Goal: Information Seeking & Learning: Learn about a topic

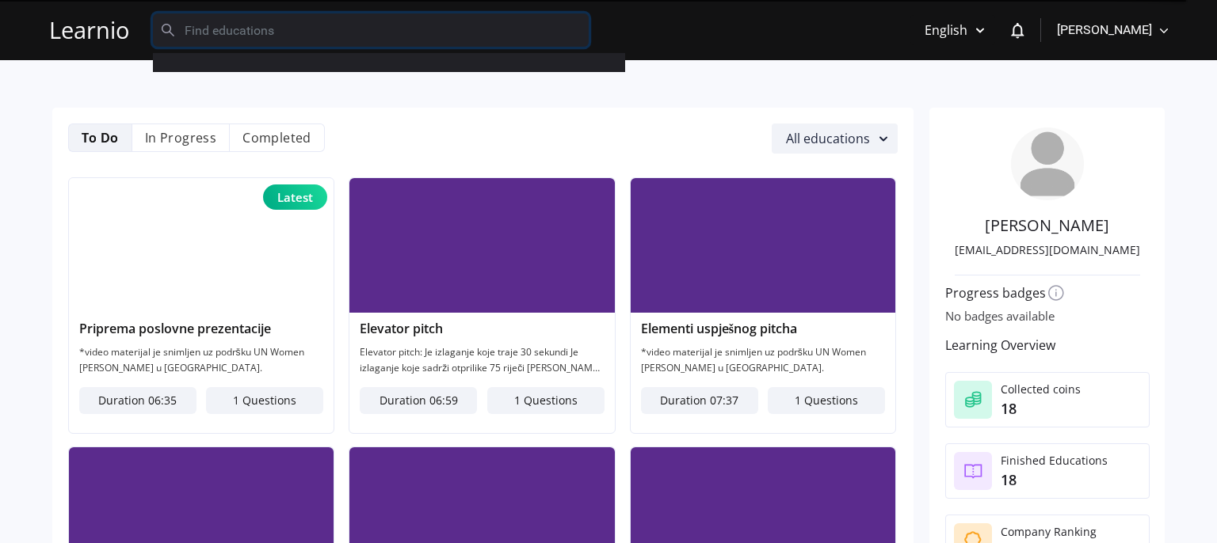
click at [240, 32] on input "text" at bounding box center [371, 29] width 436 height 33
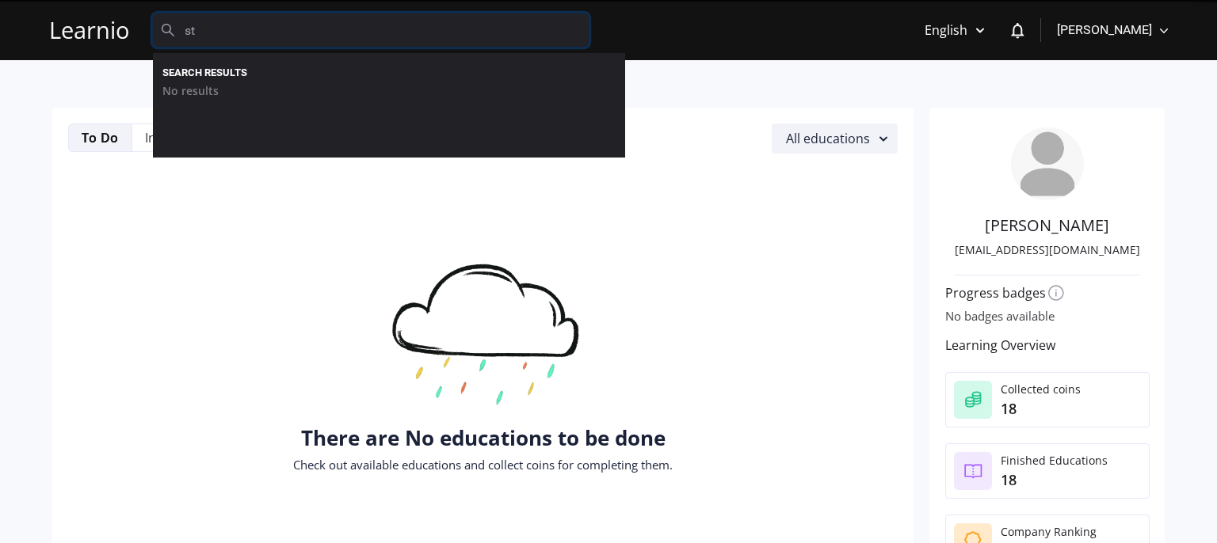
type input "s"
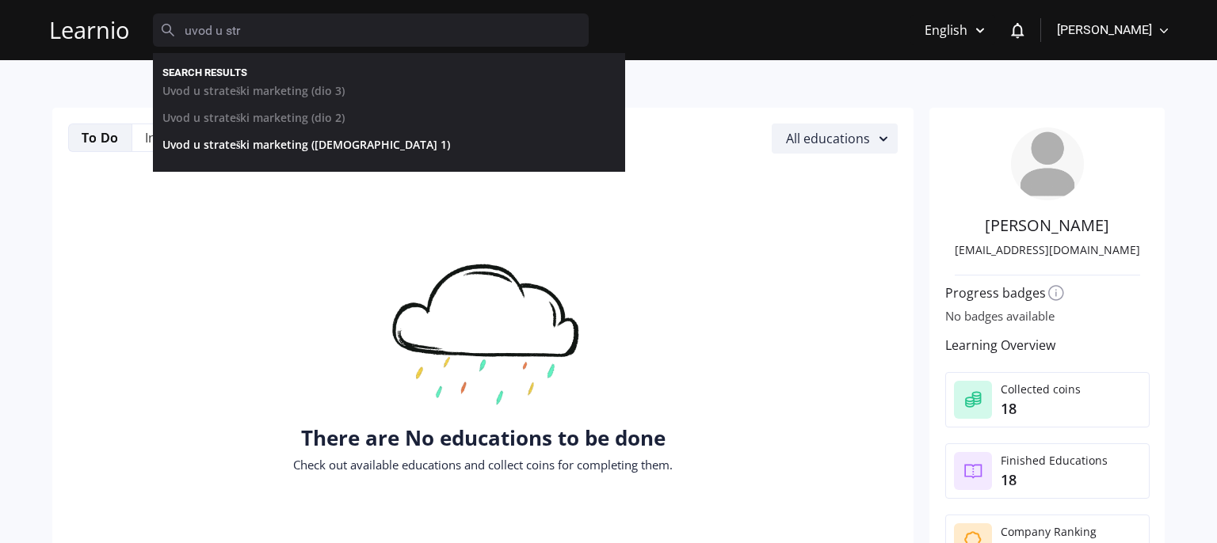
click at [322, 148] on link "Uvod u strateški marketing ([DEMOGRAPHIC_DATA] 1)" at bounding box center [377, 148] width 453 height 27
type input "Uvod u strateški marketing ([DEMOGRAPHIC_DATA] 1)"
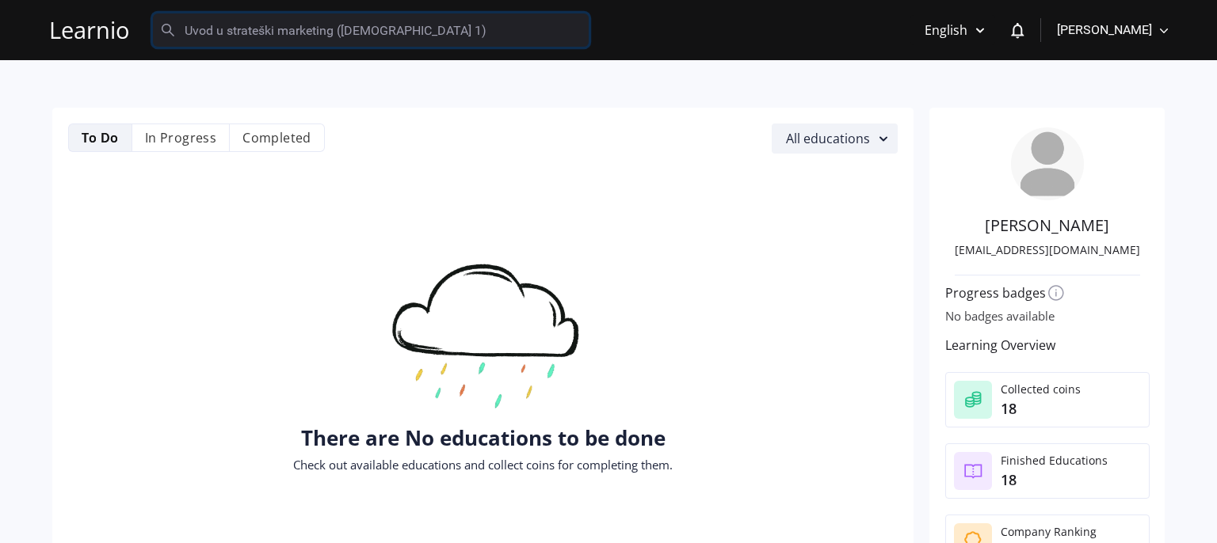
click at [344, 37] on input "Uvod u strateški marketing ([DEMOGRAPHIC_DATA] 1)" at bounding box center [371, 29] width 436 height 33
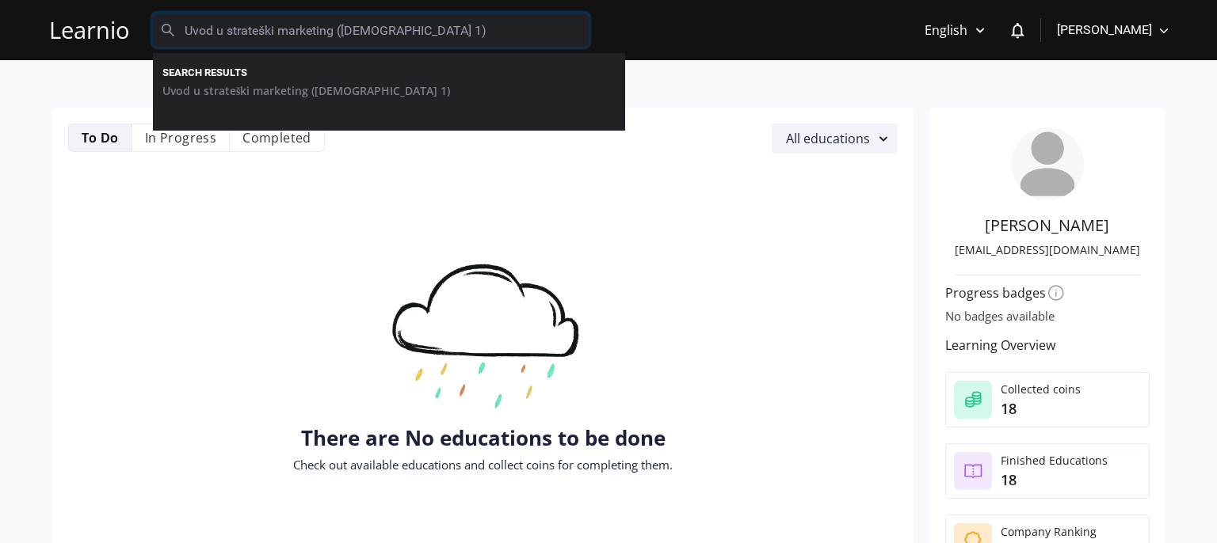
click at [344, 37] on input "Uvod u strateški marketing ([DEMOGRAPHIC_DATA] 1)" at bounding box center [371, 29] width 436 height 33
click at [396, 24] on input "Uvod u strateški marketing ([DEMOGRAPHIC_DATA] 1)" at bounding box center [371, 29] width 436 height 33
click at [365, 14] on input "Uvod u strateški marketing ([DEMOGRAPHIC_DATA] 1)" at bounding box center [371, 29] width 436 height 33
click at [874, 142] on rect "button" at bounding box center [883, 138] width 19 height 19
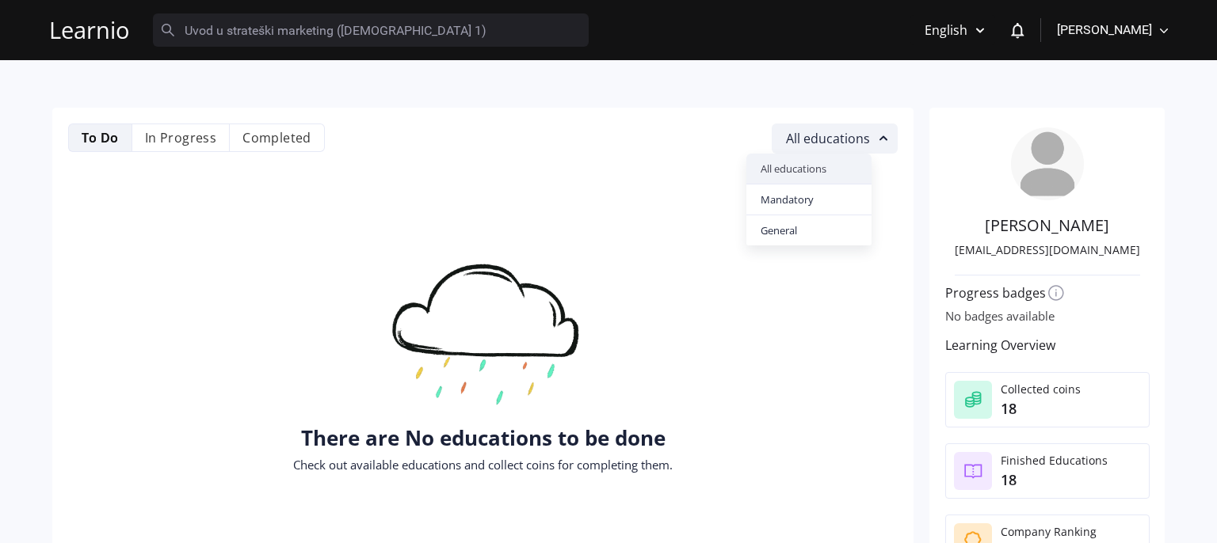
click at [814, 170] on nb-option "All educations" at bounding box center [808, 169] width 124 height 30
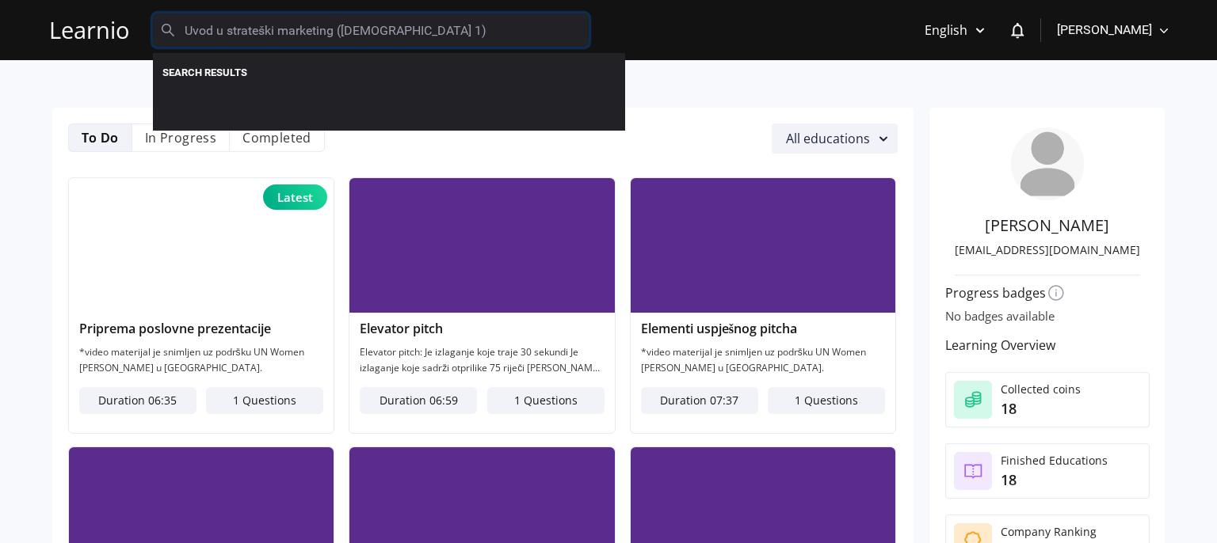
click at [391, 29] on input "Uvod u strateški marketing ([DEMOGRAPHIC_DATA] 1)" at bounding box center [371, 29] width 436 height 33
click at [298, 32] on input "Uvod u strateški marketing ([DEMOGRAPHIC_DATA] 1)" at bounding box center [371, 29] width 436 height 33
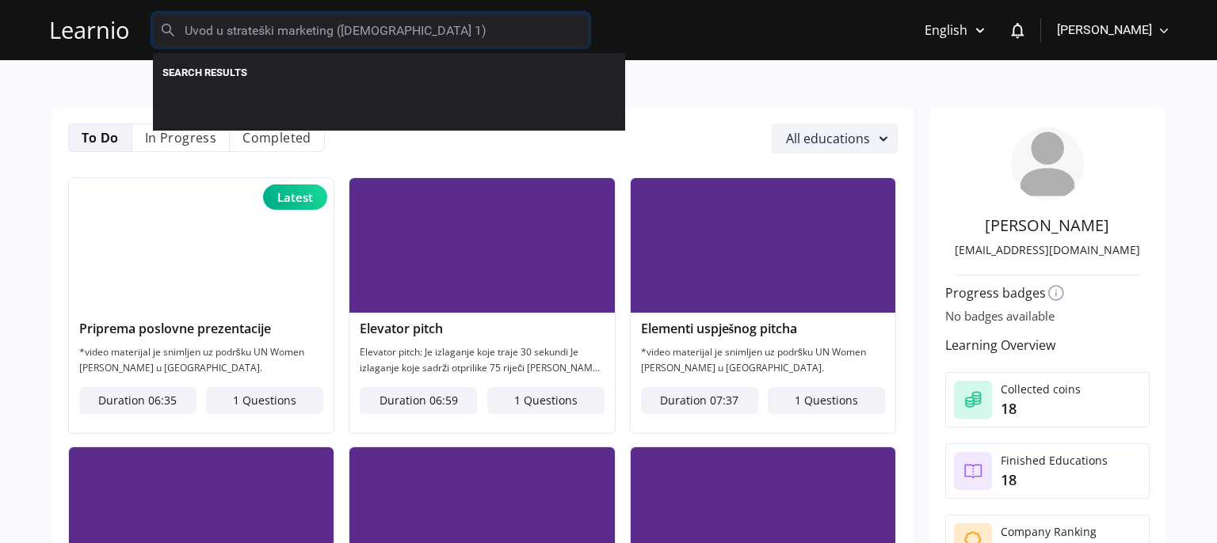
click at [388, 40] on input "Uvod u strateški marketing ([DEMOGRAPHIC_DATA] 1)" at bounding box center [371, 29] width 436 height 33
click at [194, 147] on li "In Progress" at bounding box center [181, 138] width 99 height 29
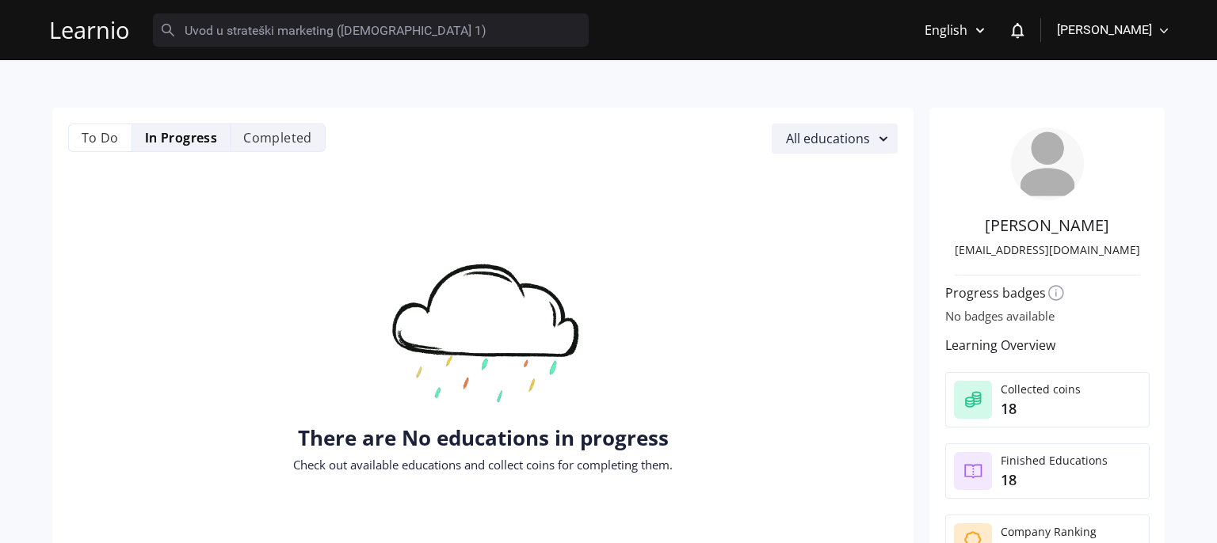
click at [269, 148] on li "Completed" at bounding box center [278, 138] width 95 height 29
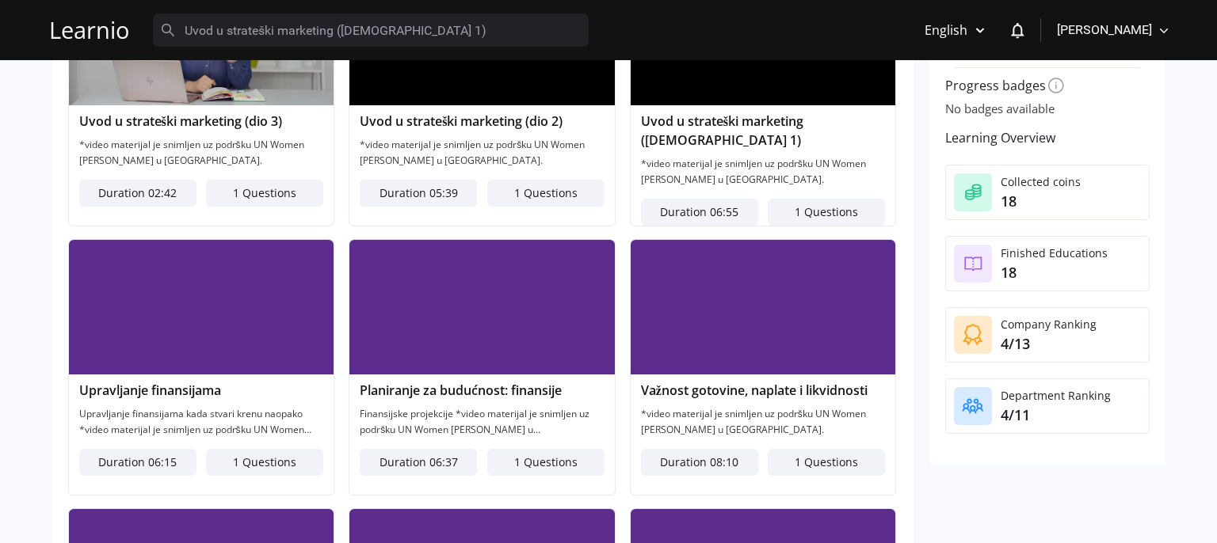
scroll to position [74, 0]
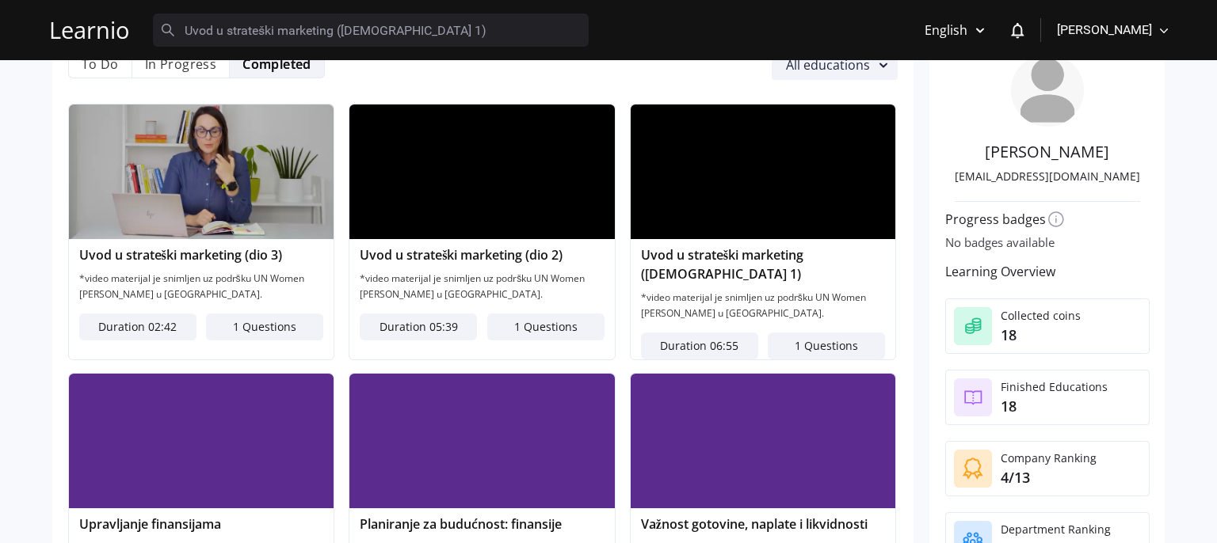
click at [680, 212] on img at bounding box center [763, 172] width 265 height 135
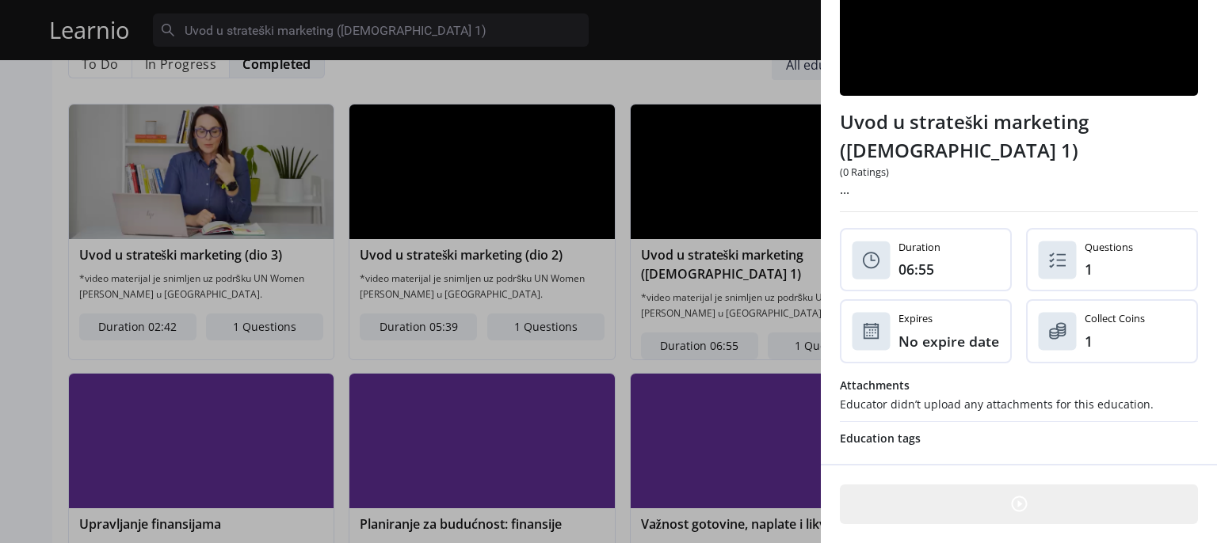
scroll to position [42, 0]
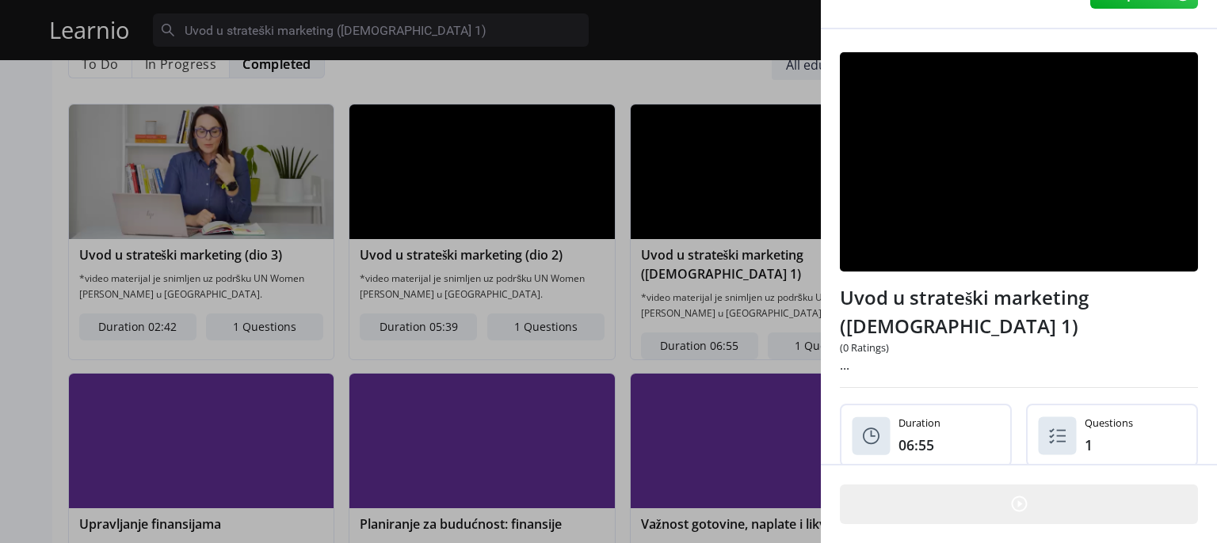
click at [990, 200] on img at bounding box center [1019, 161] width 358 height 219
click at [974, 142] on img at bounding box center [1019, 161] width 358 height 219
click at [1020, 495] on img at bounding box center [1019, 505] width 20 height 20
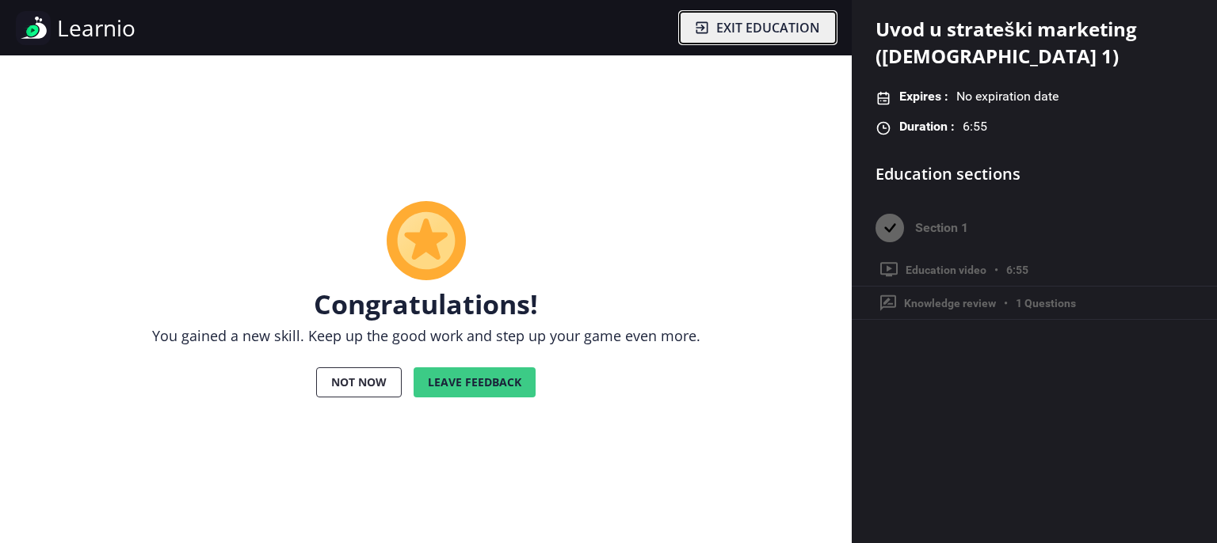
click at [741, 21] on span "Exit education" at bounding box center [768, 27] width 104 height 19
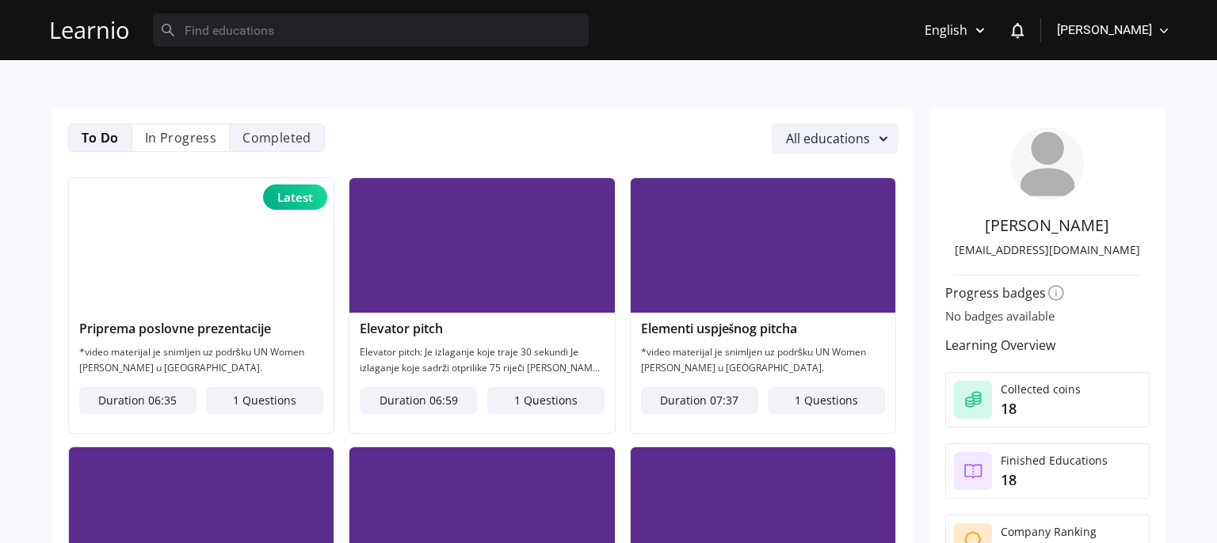
click at [266, 132] on li "Completed" at bounding box center [277, 138] width 95 height 29
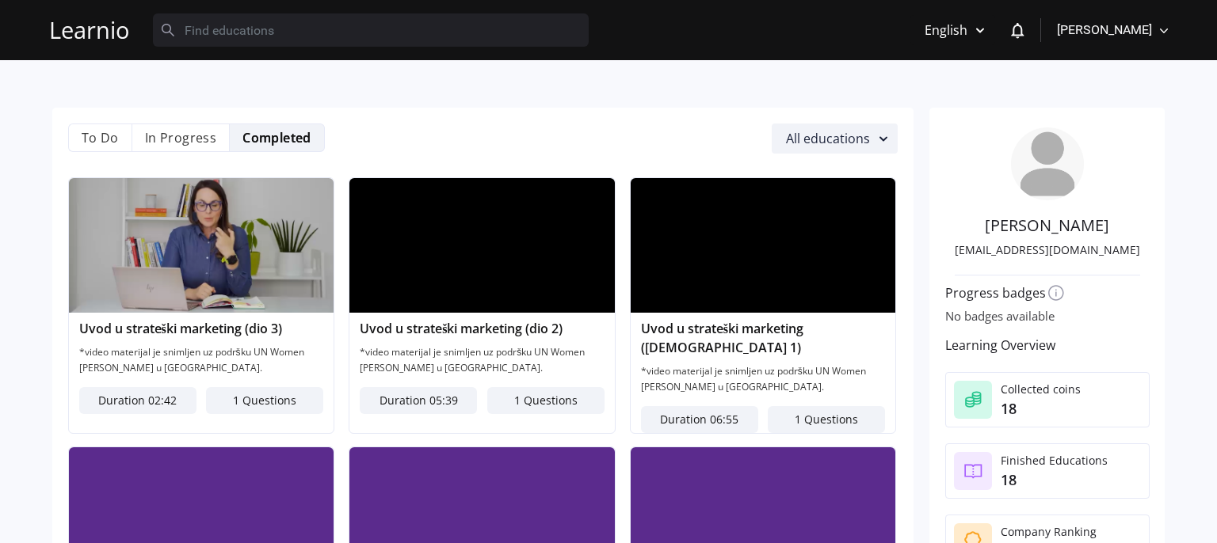
click at [414, 251] on img at bounding box center [481, 245] width 265 height 135
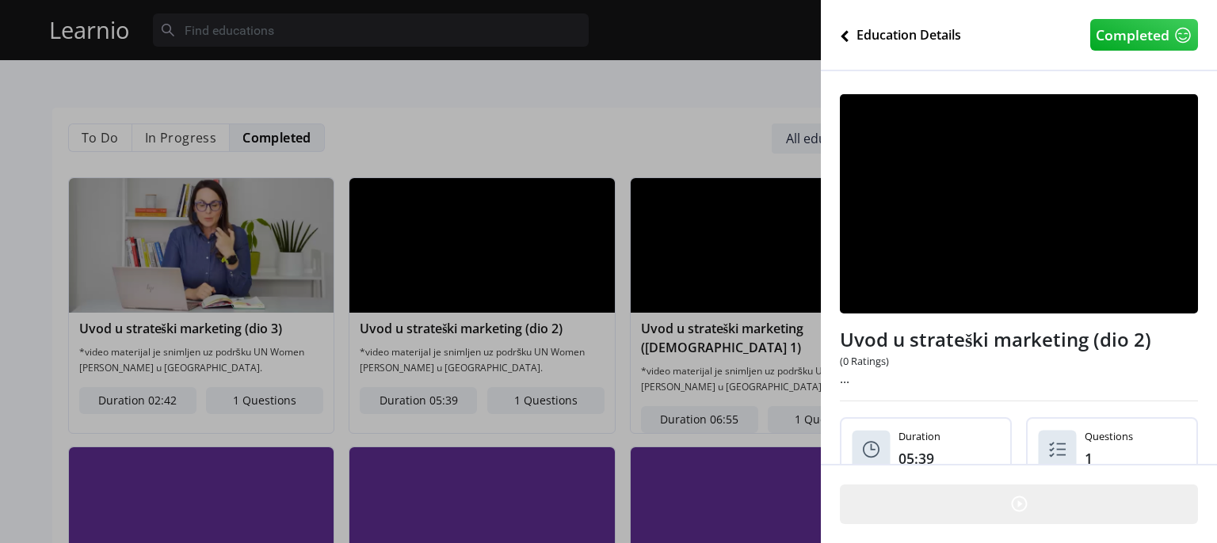
click at [1009, 495] on img at bounding box center [1019, 505] width 20 height 20
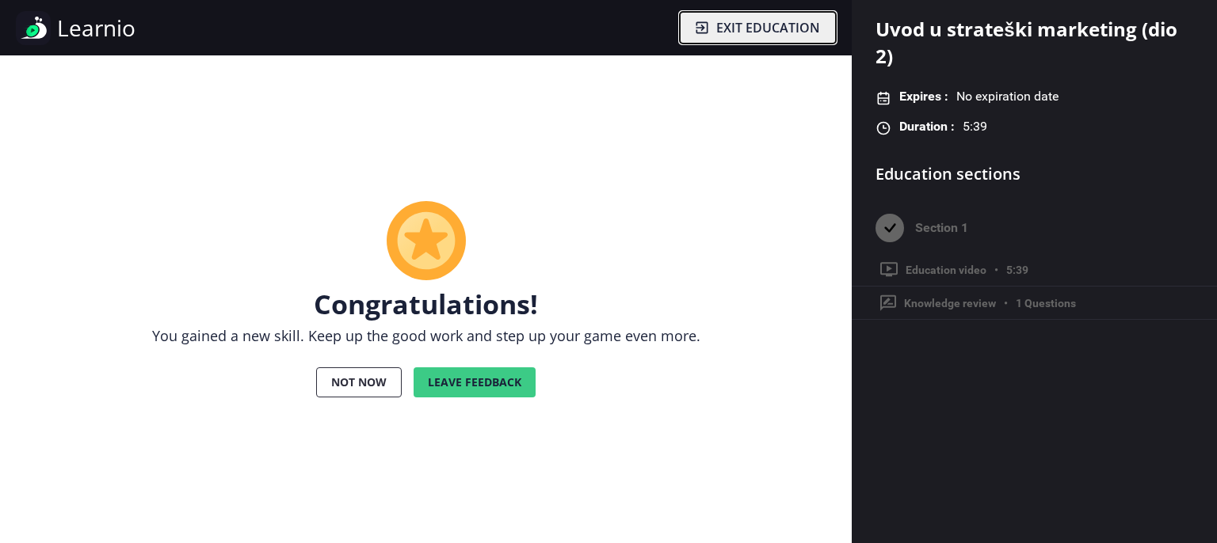
click at [776, 38] on button "Exit education" at bounding box center [758, 28] width 156 height 32
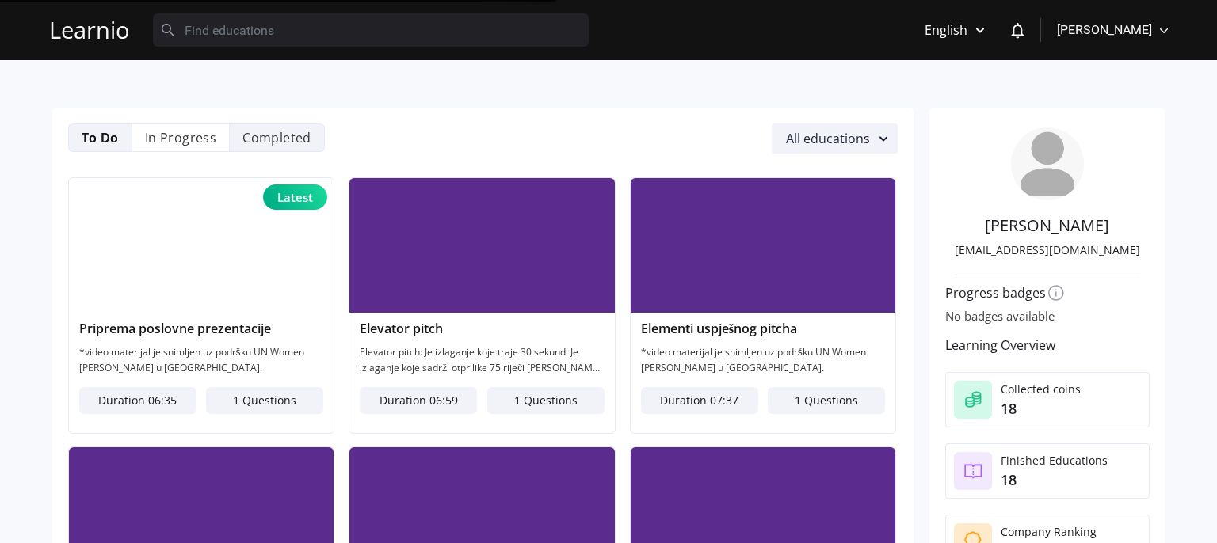
click at [289, 128] on li "Completed" at bounding box center [277, 138] width 95 height 29
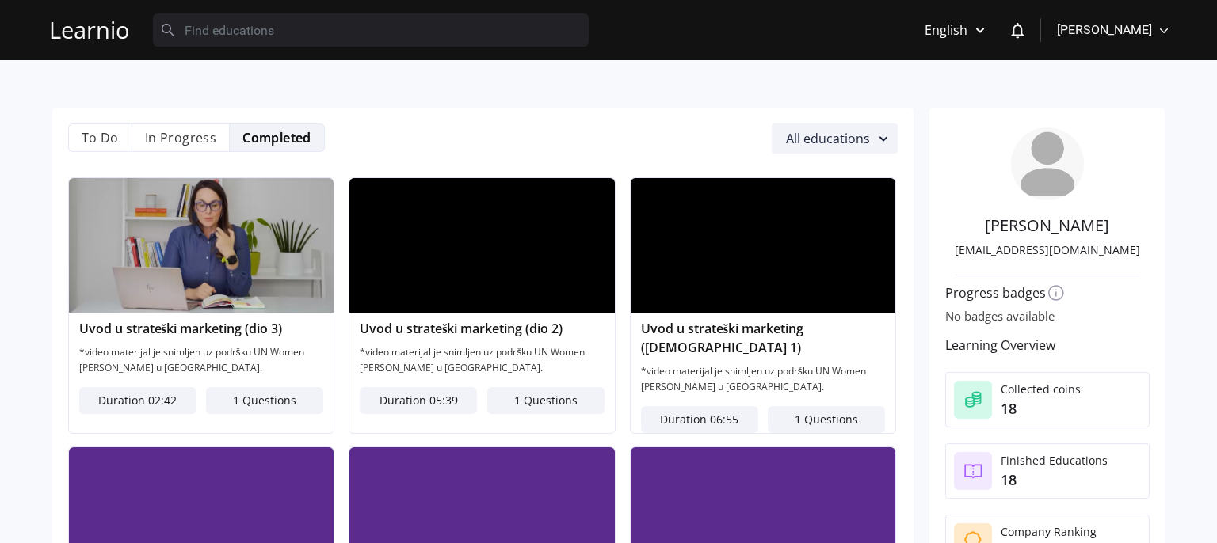
click at [182, 252] on img at bounding box center [201, 245] width 265 height 135
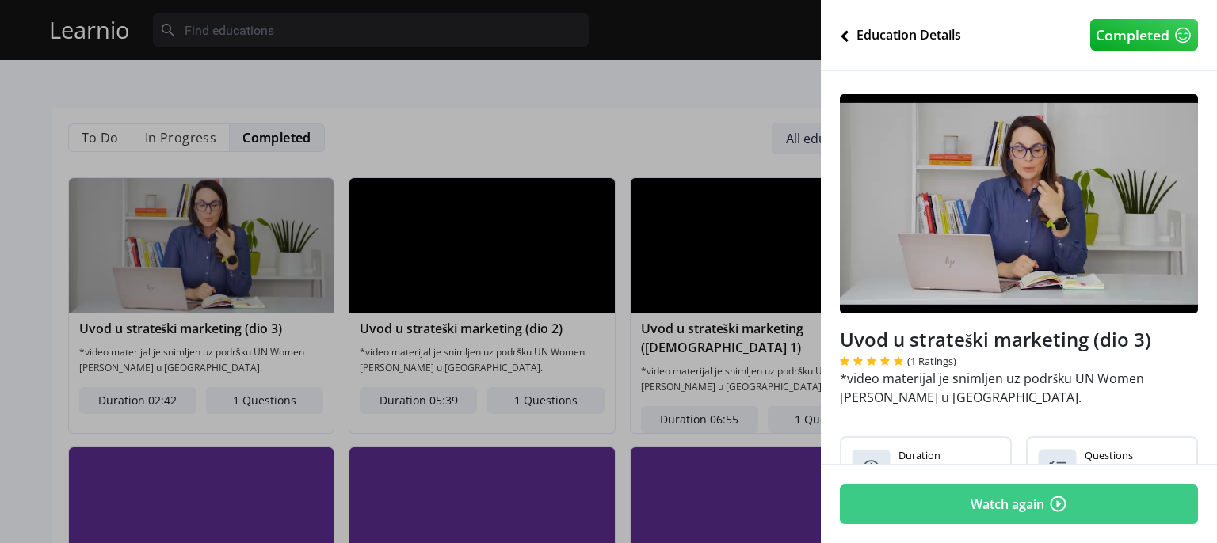
click at [1003, 487] on button "Watch again" at bounding box center [1019, 505] width 358 height 40
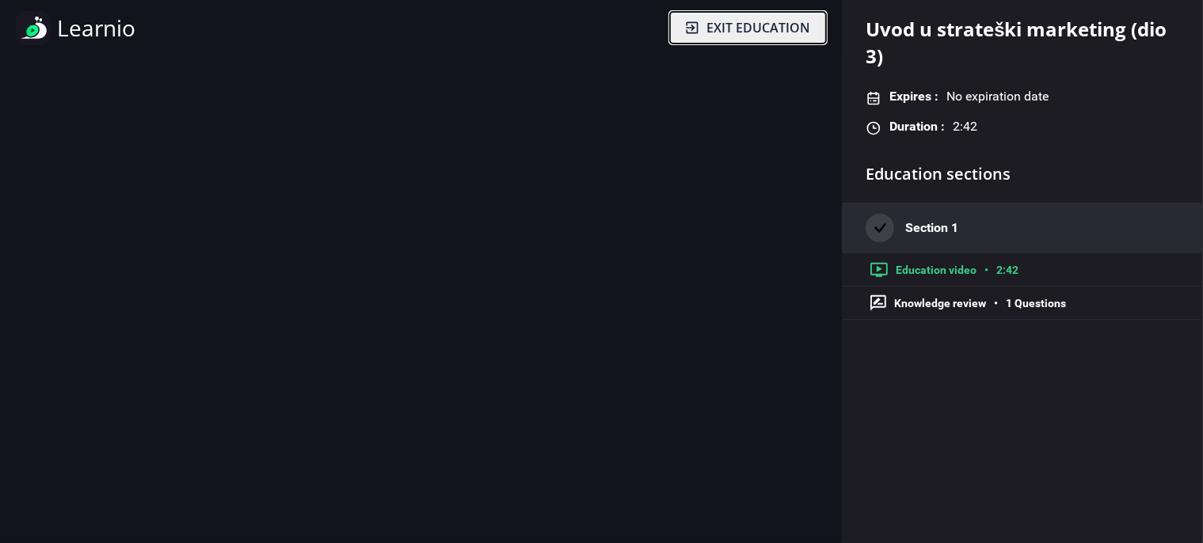
click at [702, 36] on button "Exit education" at bounding box center [748, 28] width 156 height 32
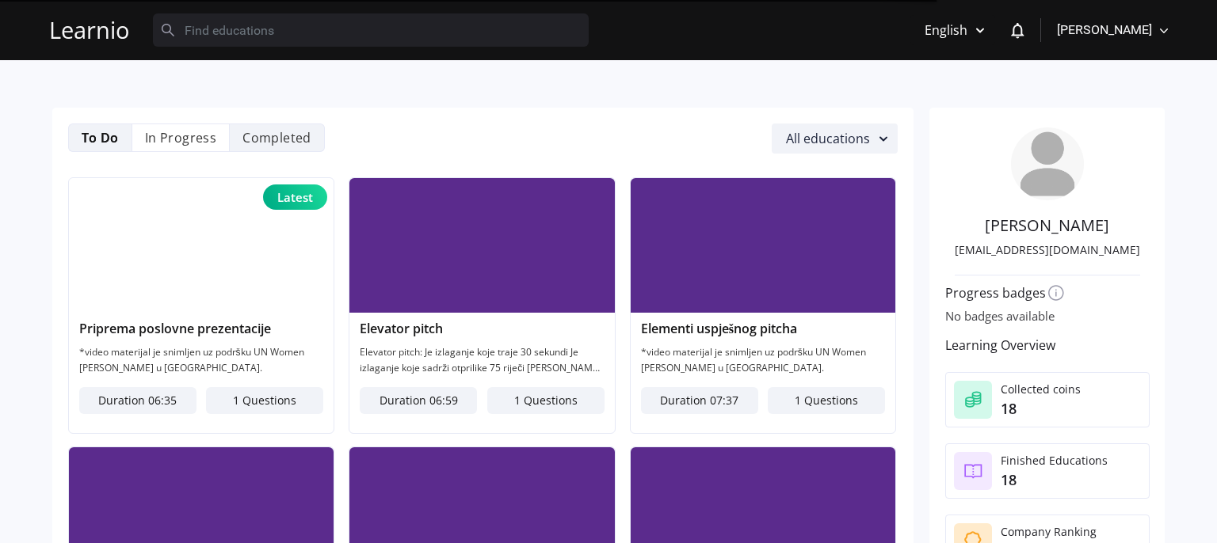
click at [280, 127] on li "Completed" at bounding box center [277, 138] width 95 height 29
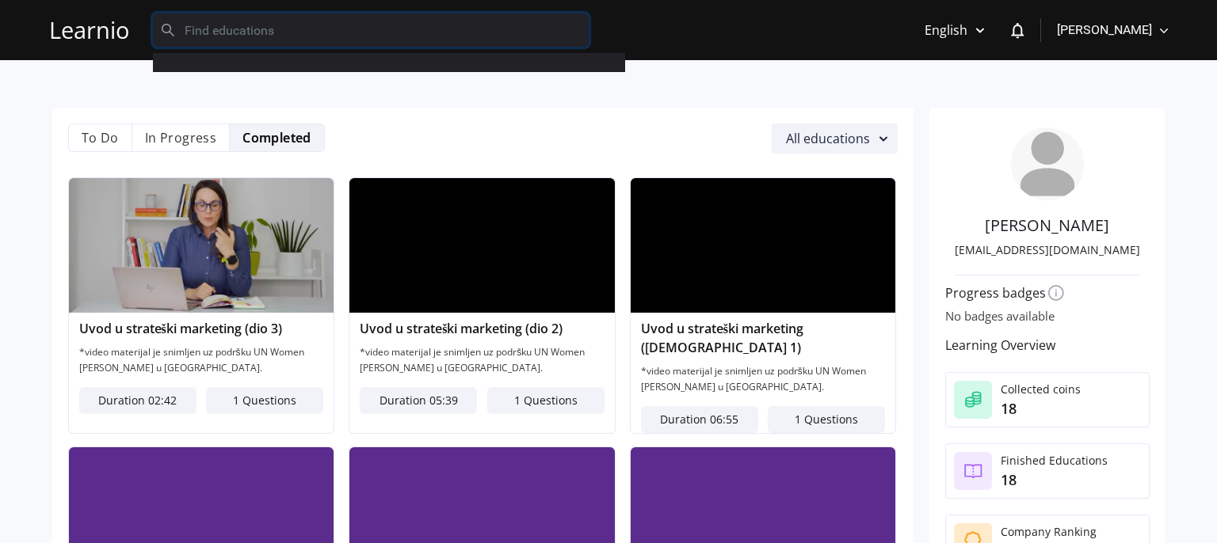
click at [315, 36] on input "text" at bounding box center [371, 29] width 436 height 33
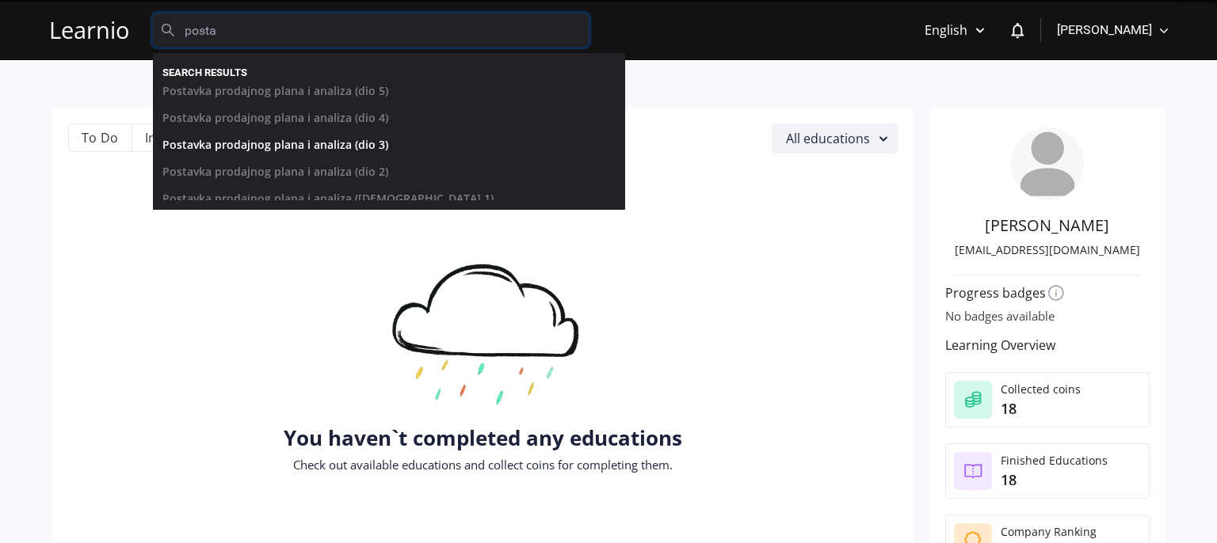
scroll to position [43, 0]
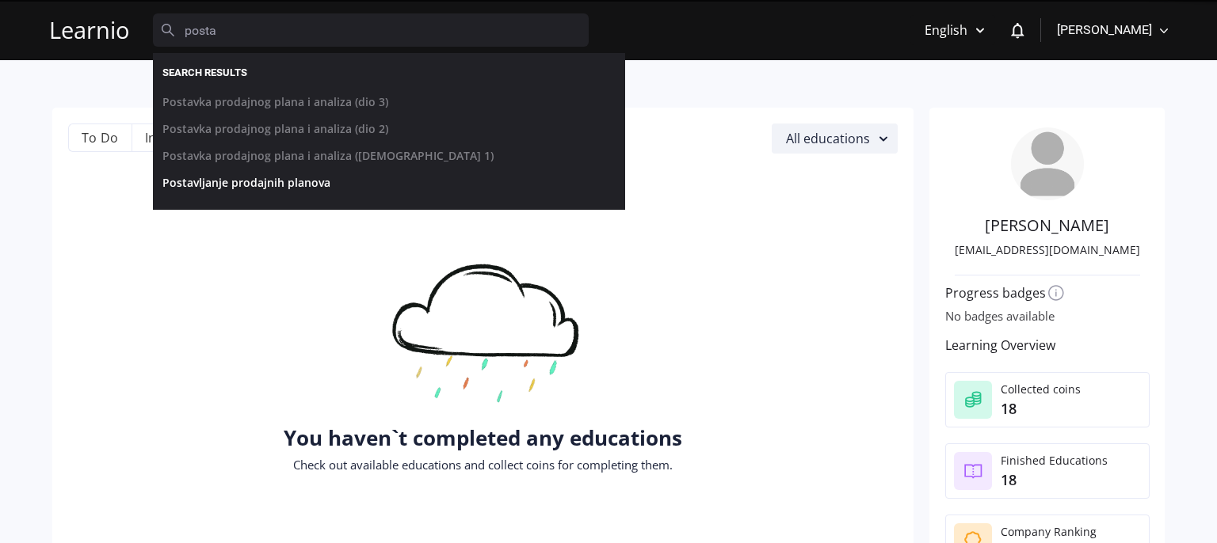
click at [257, 181] on link "Postavljanje prodajnih planova" at bounding box center [377, 186] width 453 height 27
type input "Postavljanje prodajnih planova"
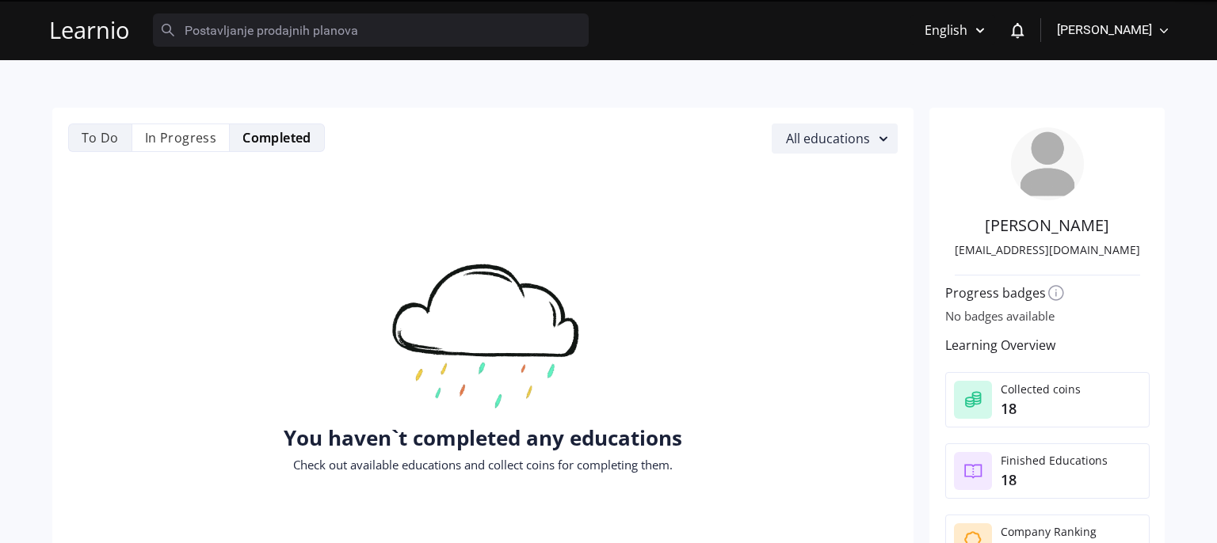
click at [94, 148] on li "To Do" at bounding box center [99, 138] width 63 height 29
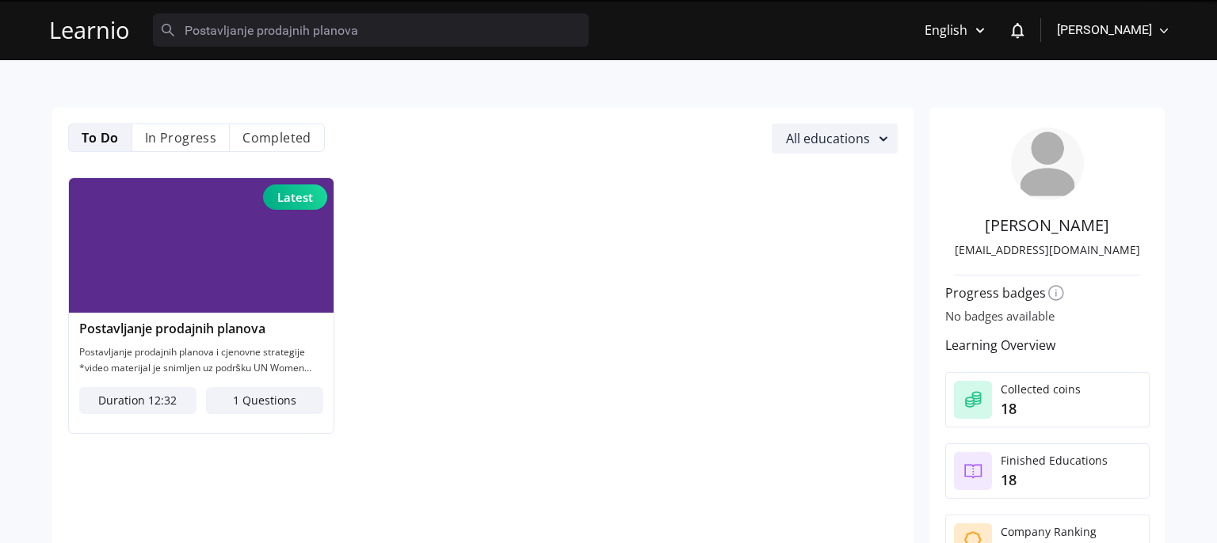
click at [219, 258] on img at bounding box center [201, 245] width 265 height 135
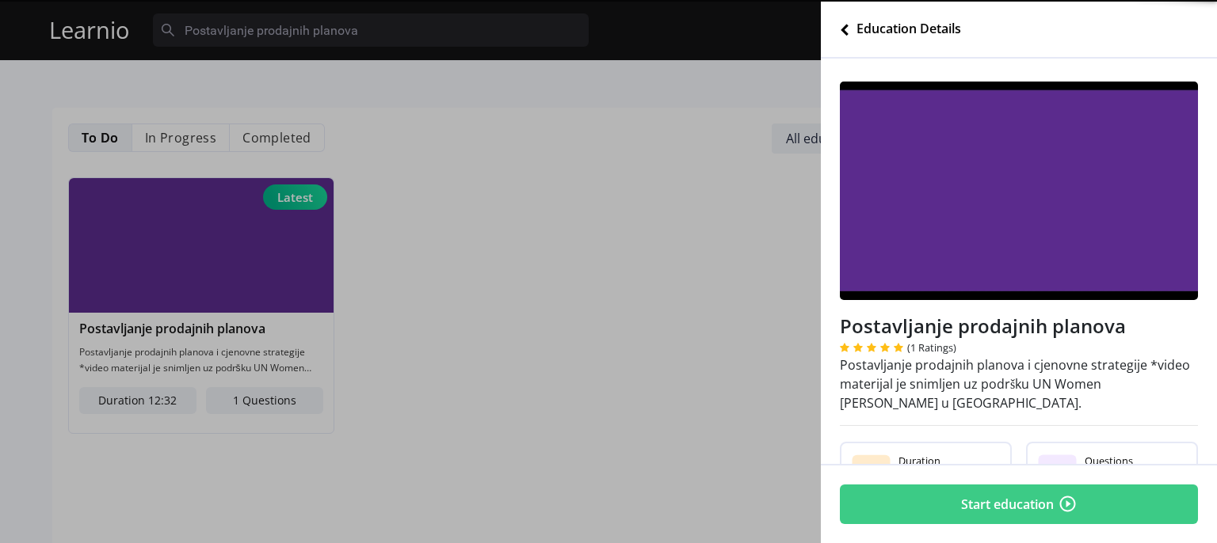
click at [1016, 485] on button "Start education" at bounding box center [1019, 505] width 358 height 40
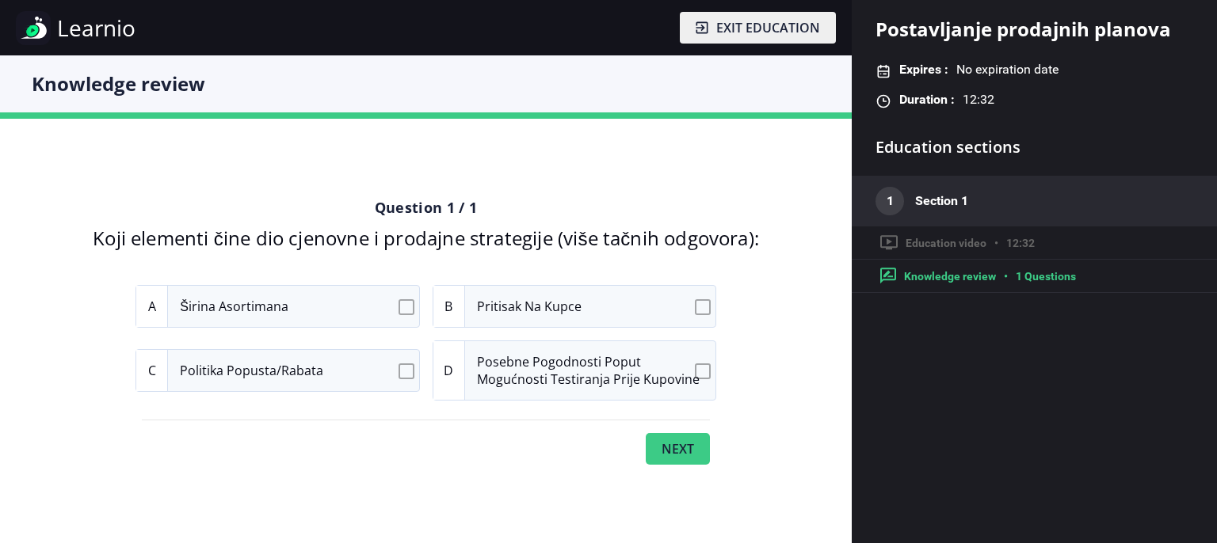
click at [702, 372] on input "D Posebne pogodnosti poput mogućnosti testiranja prije kupovine" at bounding box center [705, 371] width 10 height 10
checkbox input "true"
click at [410, 309] on input "A Širina asortimana" at bounding box center [409, 307] width 10 height 10
checkbox input "true"
click at [407, 372] on input "C Politika popusta/rabata" at bounding box center [409, 371] width 10 height 10
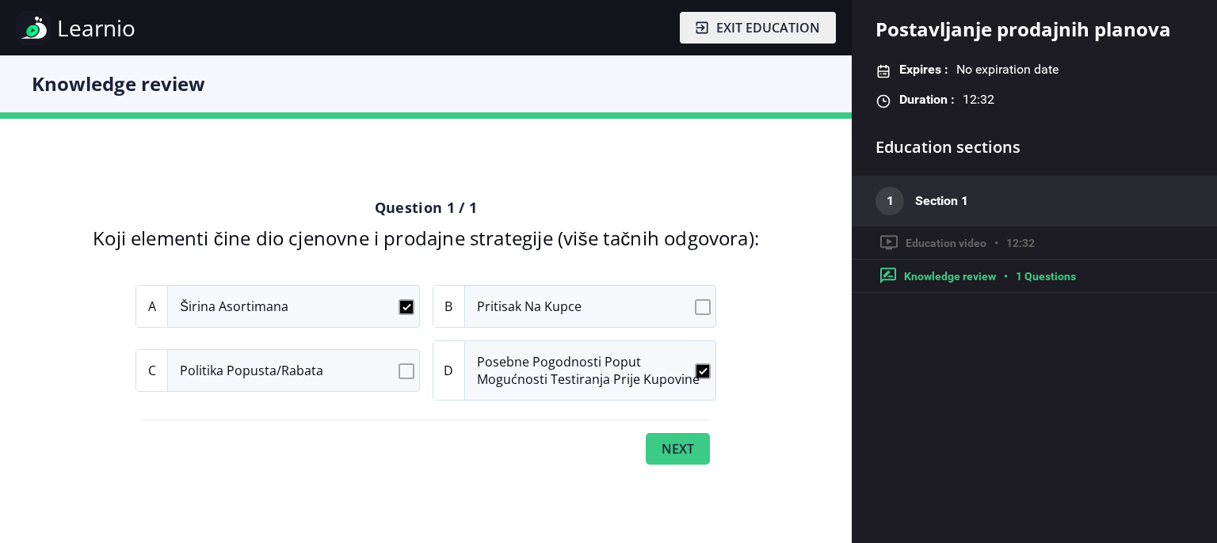
checkbox input "true"
click at [661, 444] on button "Next" at bounding box center [678, 449] width 64 height 32
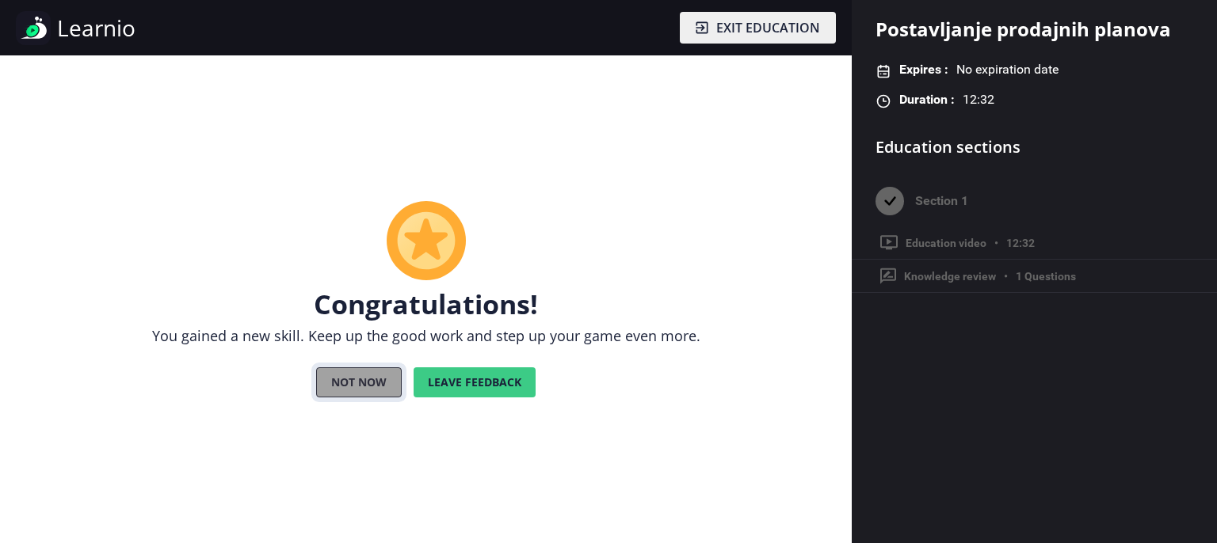
click at [339, 391] on button "Not now" at bounding box center [359, 383] width 86 height 30
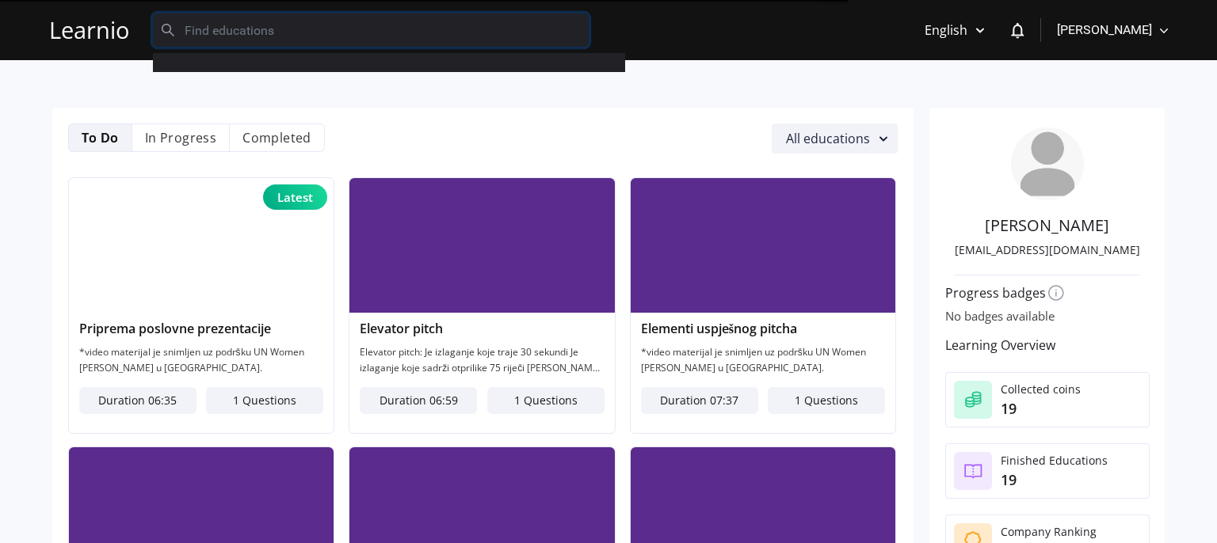
click at [252, 25] on input "text" at bounding box center [371, 29] width 436 height 33
click at [234, 28] on input "text" at bounding box center [371, 29] width 436 height 33
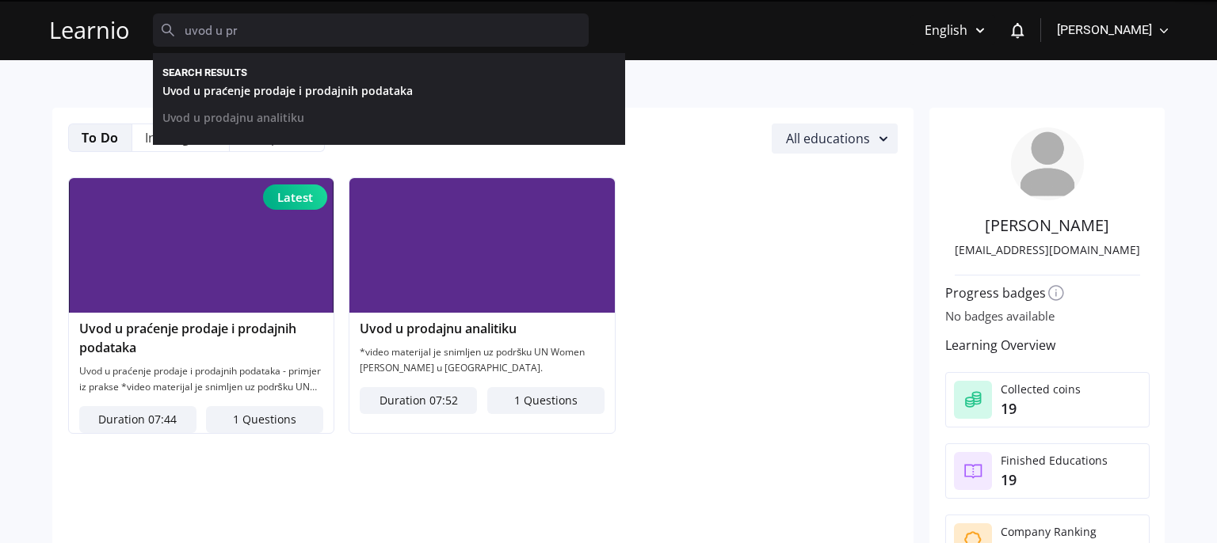
click at [261, 100] on link "Uvod u praćenje prodaje i prodajnih podataka" at bounding box center [377, 95] width 453 height 27
type input "Uvod u praćenje prodaje i prodajnih podataka"
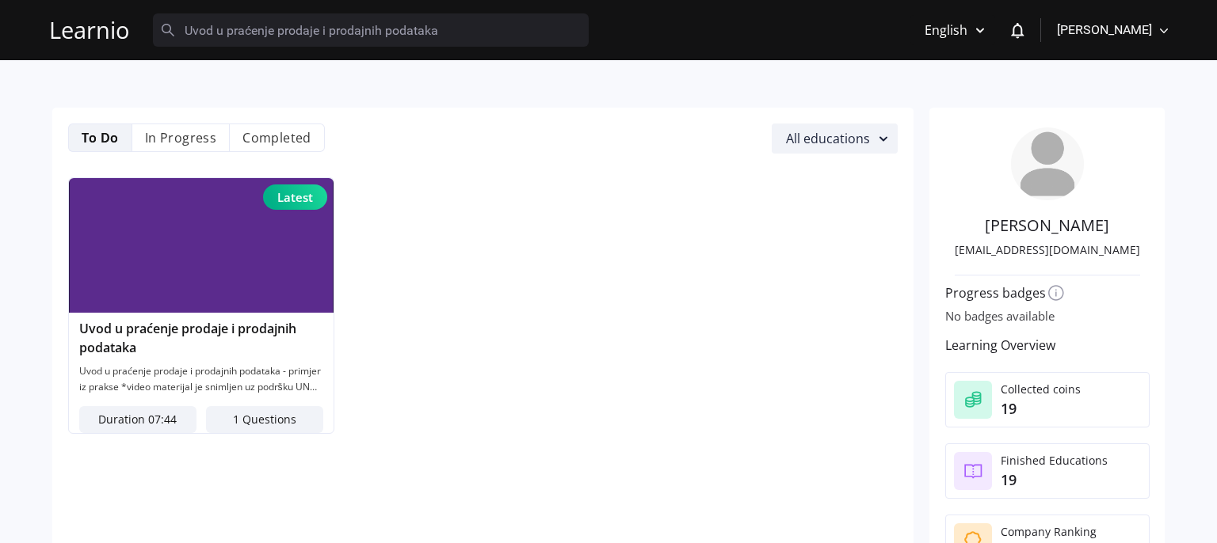
click at [186, 250] on img at bounding box center [201, 245] width 265 height 135
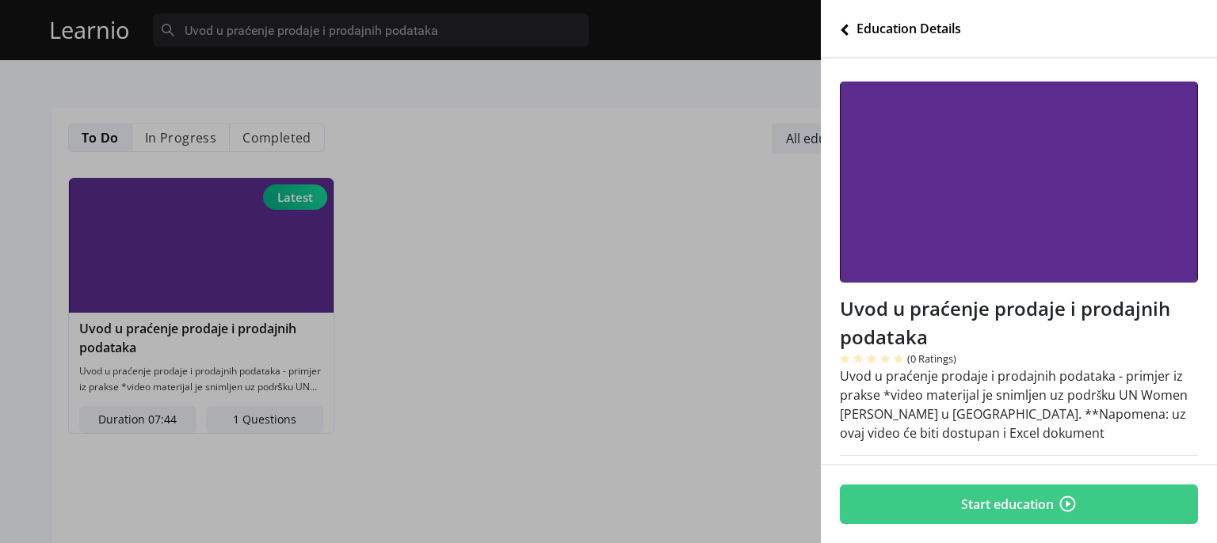
click at [982, 485] on button "Start education" at bounding box center [1019, 505] width 358 height 40
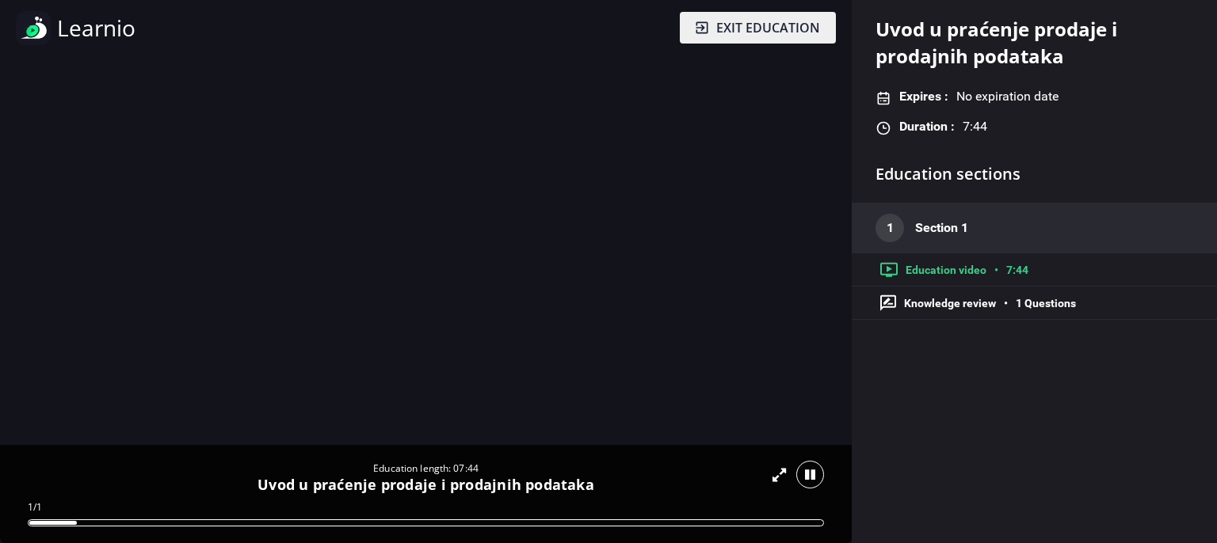
click at [775, 474] on icon at bounding box center [778, 475] width 13 height 16
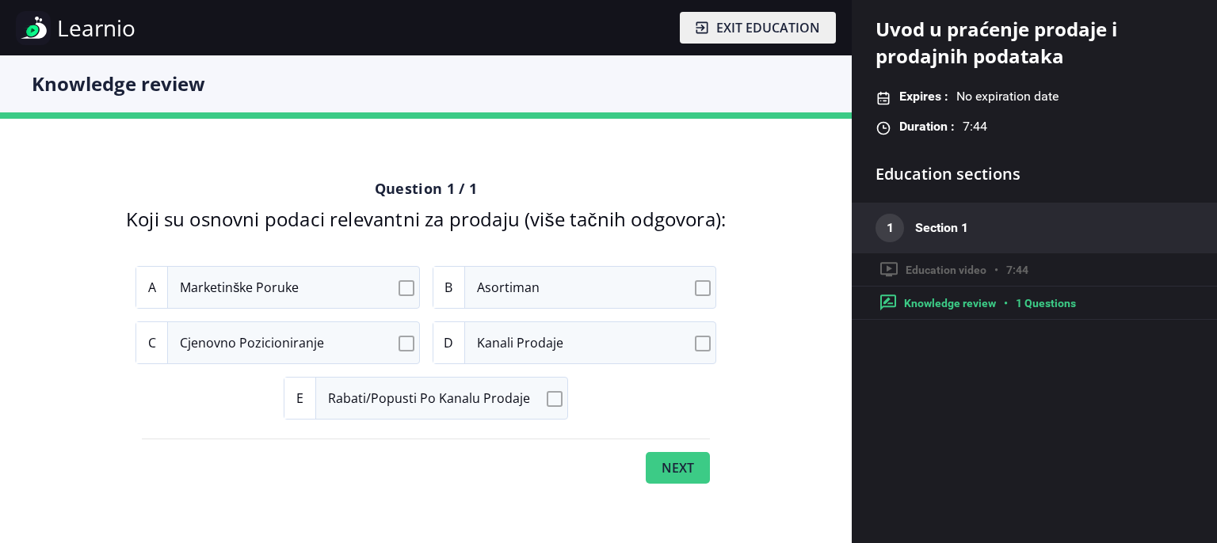
click at [410, 342] on input "C Cjenovno pozicioniranje" at bounding box center [409, 343] width 10 height 10
checkbox input "true"
click at [708, 291] on input "B Asortiman" at bounding box center [705, 288] width 10 height 10
checkbox input "true"
click at [708, 347] on input "D Kanali prodaje" at bounding box center [705, 343] width 10 height 10
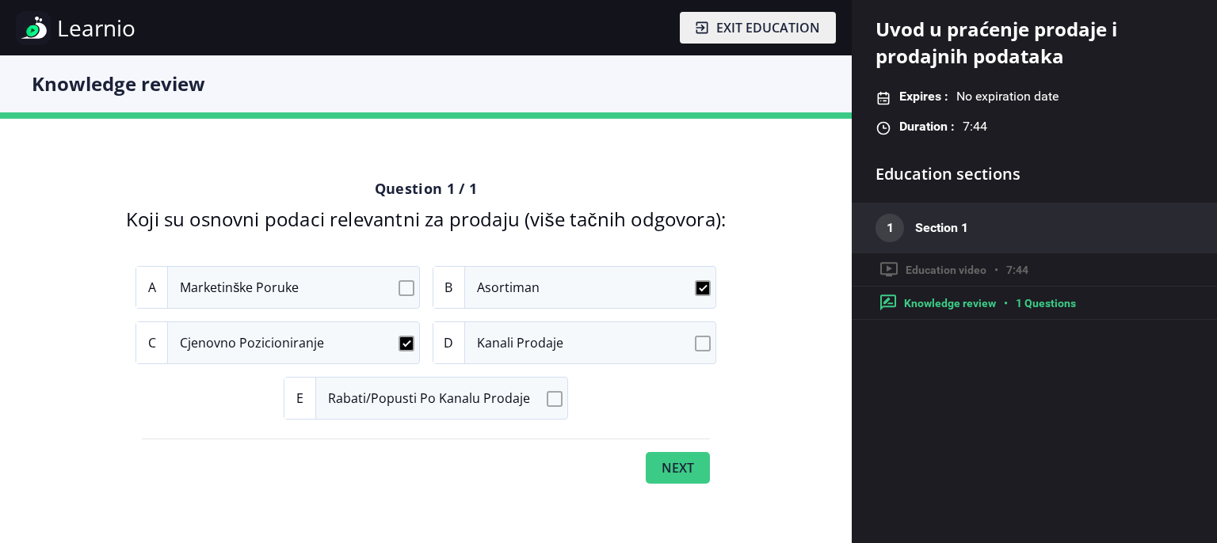
checkbox input "true"
click at [561, 400] on input "E Rabati/popusti po kanalu prodaje" at bounding box center [557, 399] width 10 height 10
checkbox input "true"
click at [662, 467] on button "Next" at bounding box center [678, 468] width 64 height 32
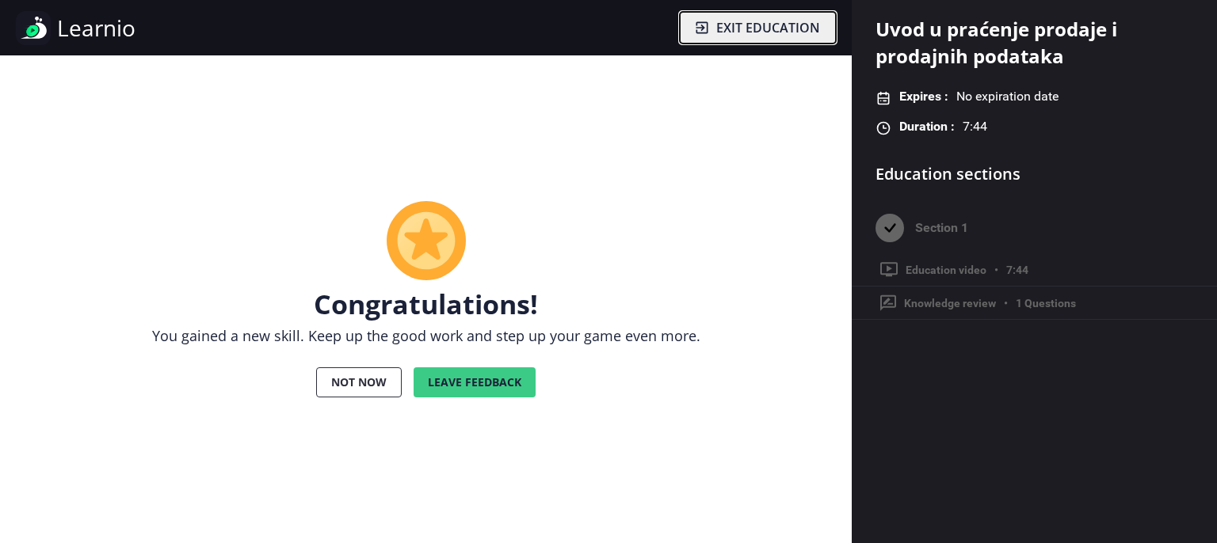
click at [728, 40] on button "Exit education" at bounding box center [758, 28] width 156 height 32
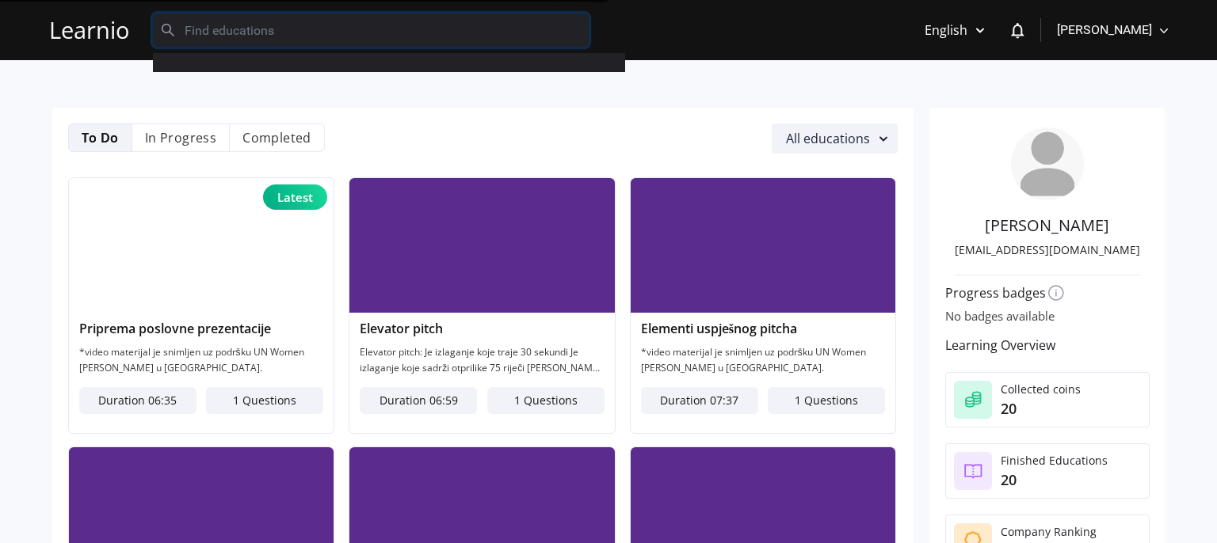
click at [330, 46] on input "text" at bounding box center [371, 29] width 436 height 33
click at [273, 131] on li "Completed" at bounding box center [277, 138] width 95 height 29
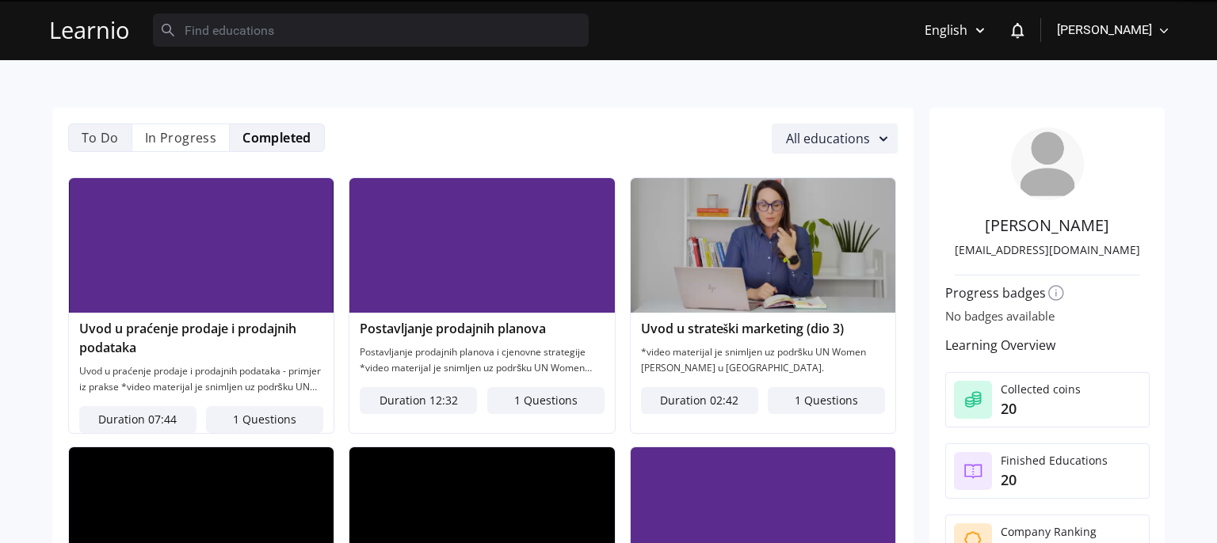
click at [97, 128] on li "To Do" at bounding box center [99, 138] width 63 height 29
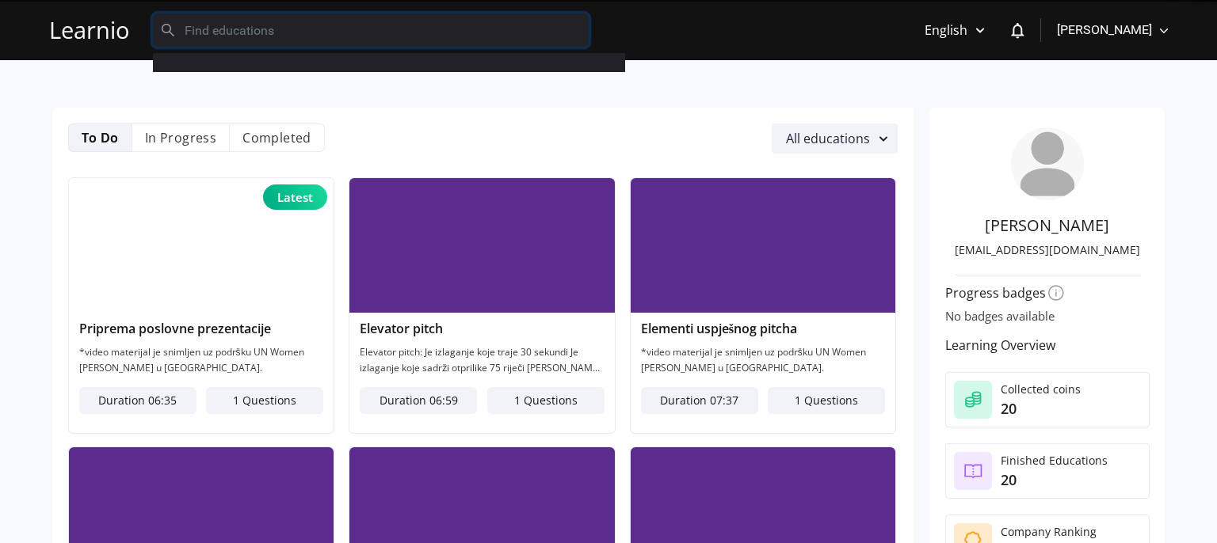
click at [227, 28] on input "text" at bounding box center [371, 29] width 436 height 33
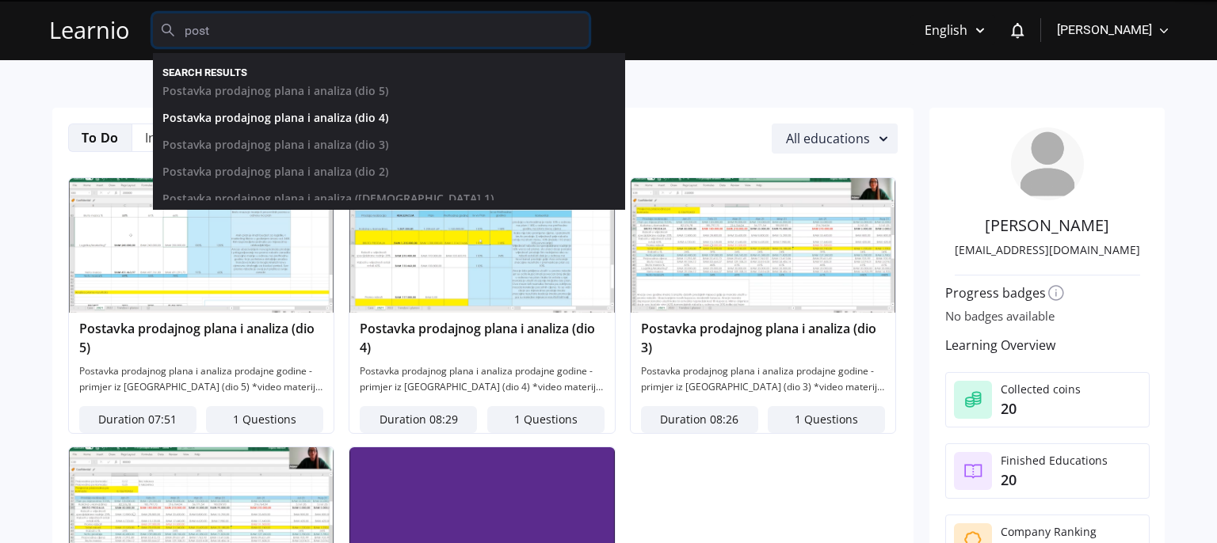
scroll to position [43, 0]
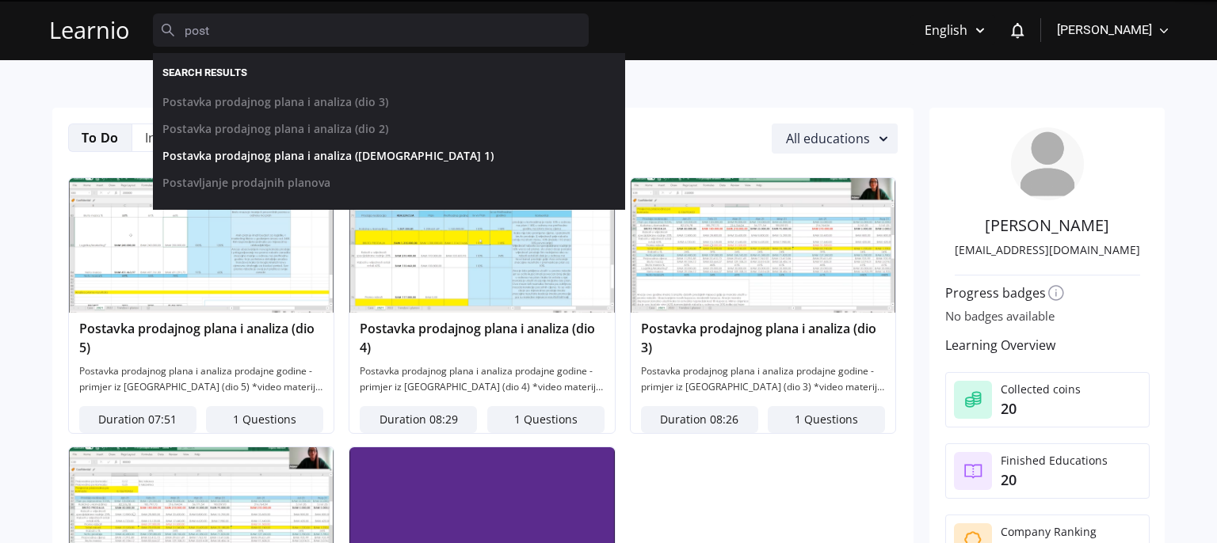
click at [322, 155] on link "Postavka prodajnog plana i analiza ([DEMOGRAPHIC_DATA] 1)" at bounding box center [377, 160] width 453 height 27
type input "Postavka prodajnog plana i analiza ([DEMOGRAPHIC_DATA] 1)"
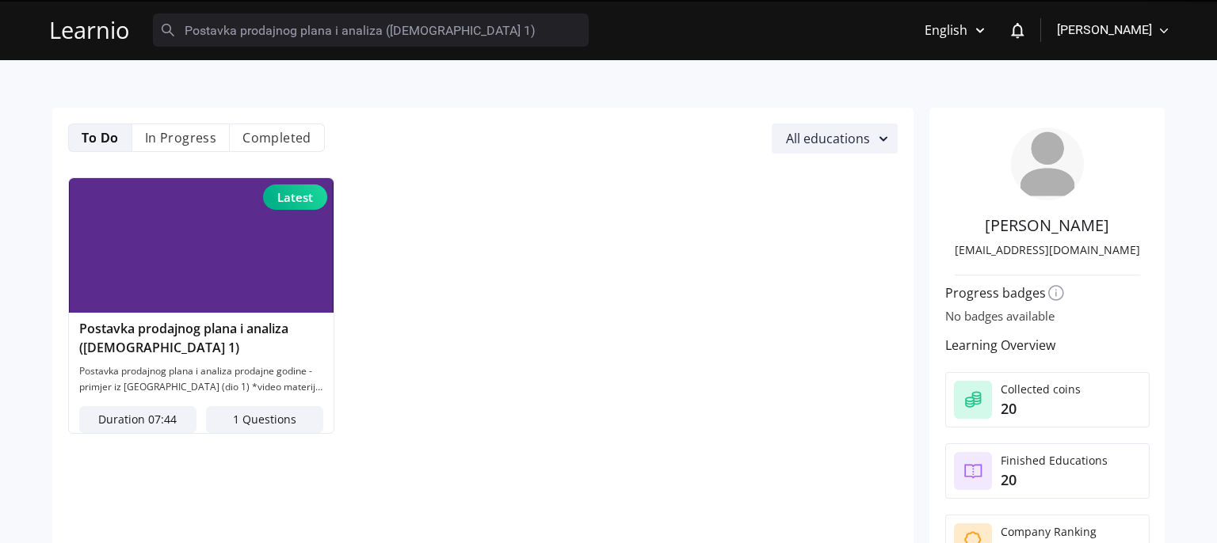
click at [231, 297] on img at bounding box center [201, 245] width 265 height 135
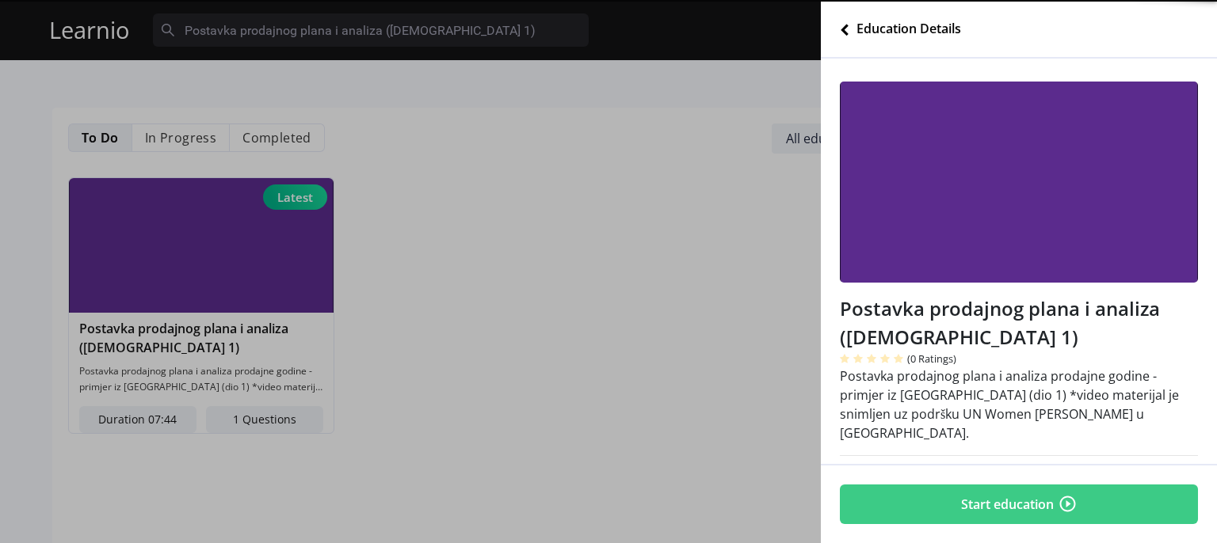
click at [1057, 485] on button "Start education" at bounding box center [1019, 505] width 358 height 40
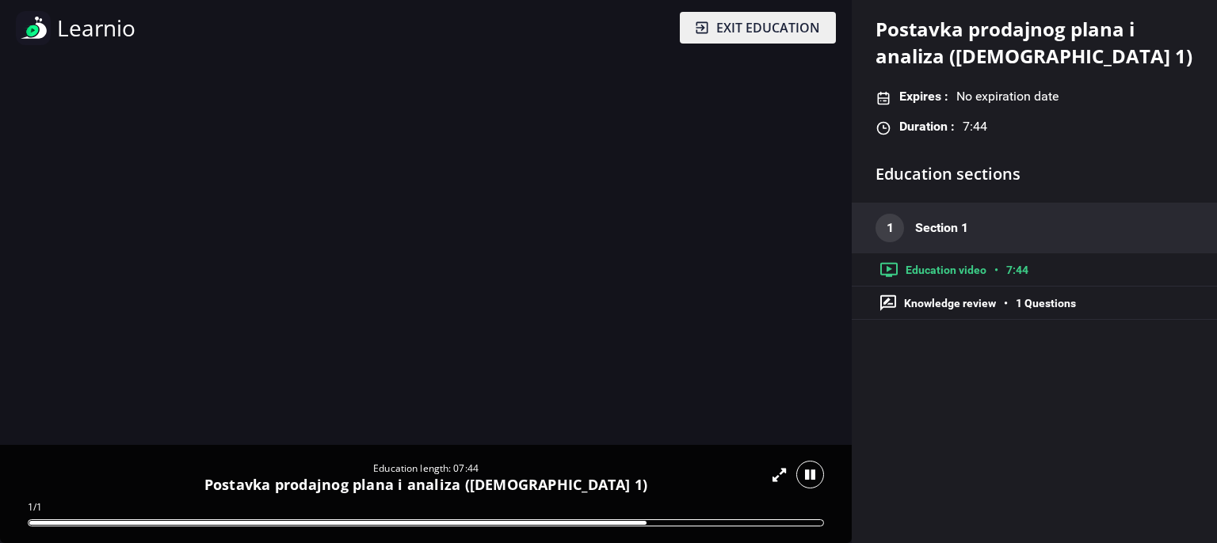
click at [569, 331] on video at bounding box center [426, 268] width 852 height 426
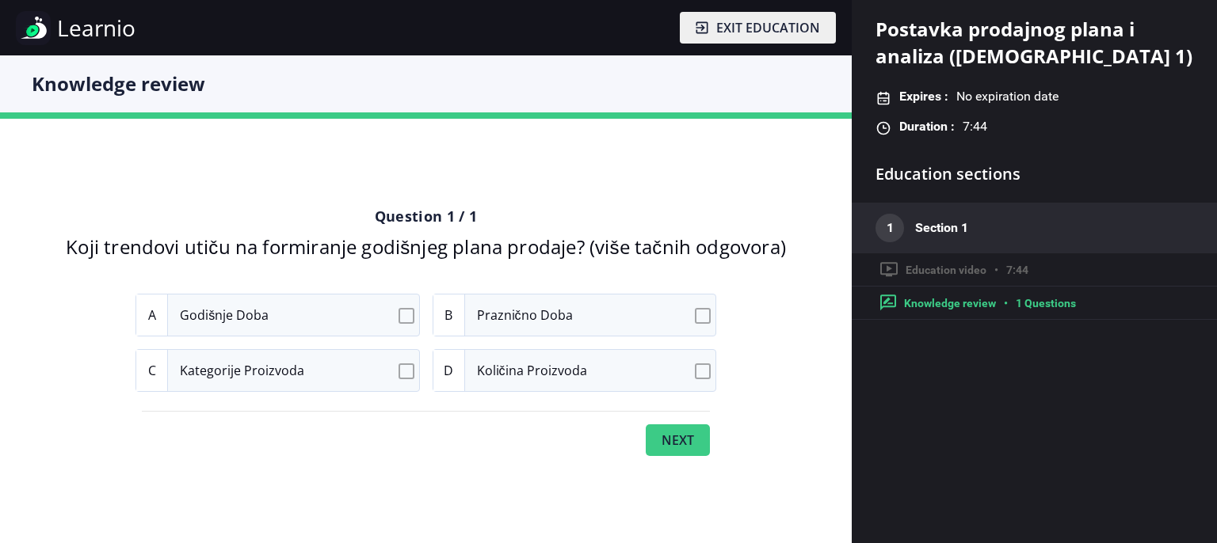
click at [408, 319] on input "A Godišnje doba" at bounding box center [409, 316] width 10 height 10
checkbox input "true"
click at [706, 313] on input "B Praznično doba" at bounding box center [705, 316] width 10 height 10
checkbox input "true"
click at [407, 372] on input "C Kategorije proizvoda" at bounding box center [409, 371] width 10 height 10
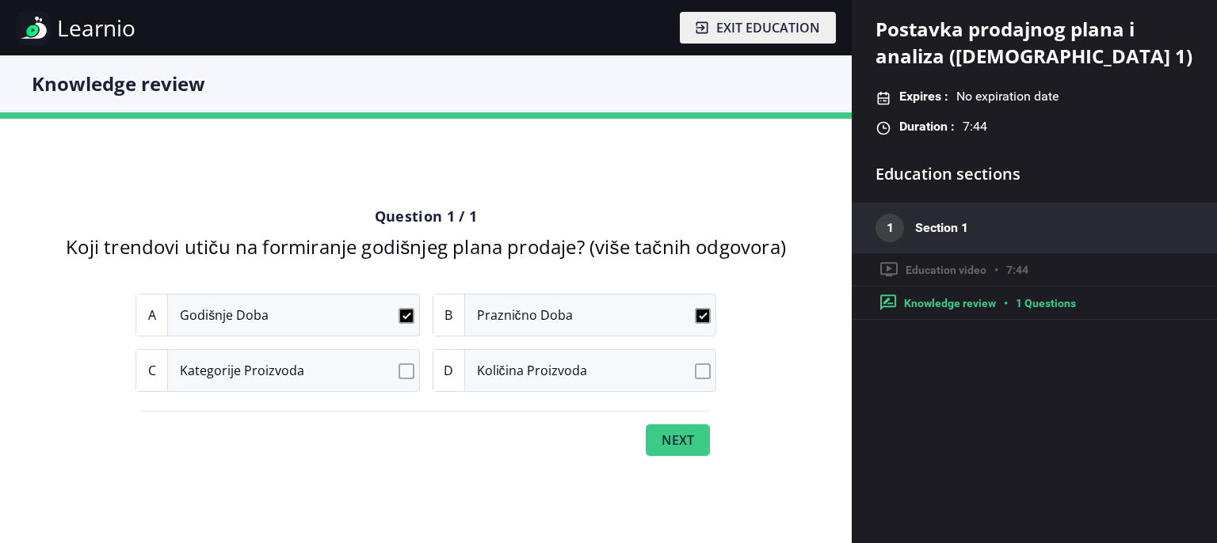
checkbox input "true"
click at [683, 447] on button "Next" at bounding box center [678, 441] width 64 height 32
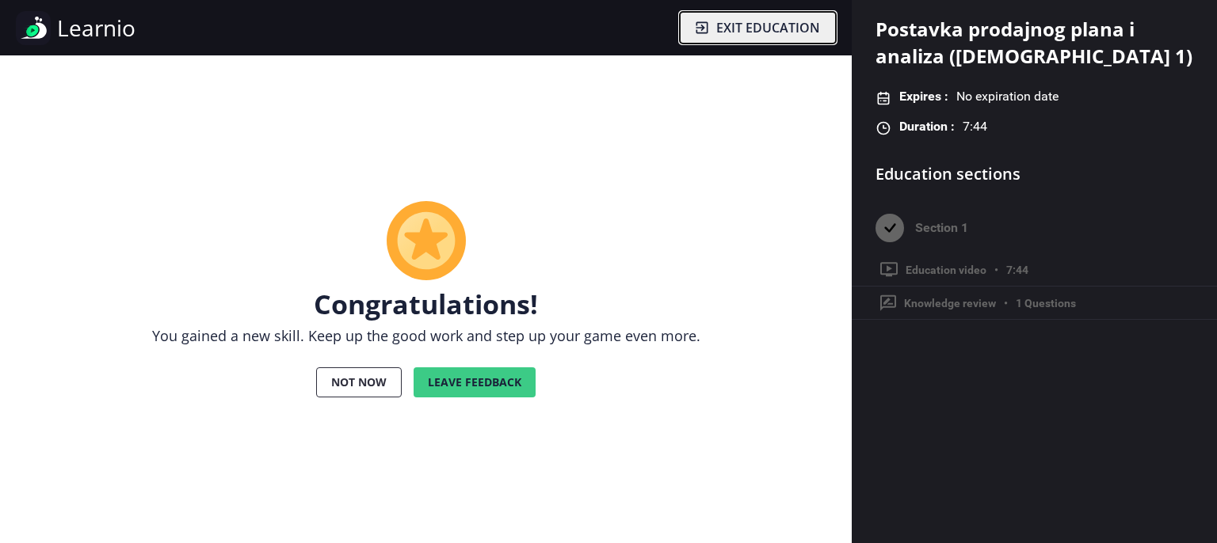
click at [767, 25] on span "Exit education" at bounding box center [768, 27] width 104 height 19
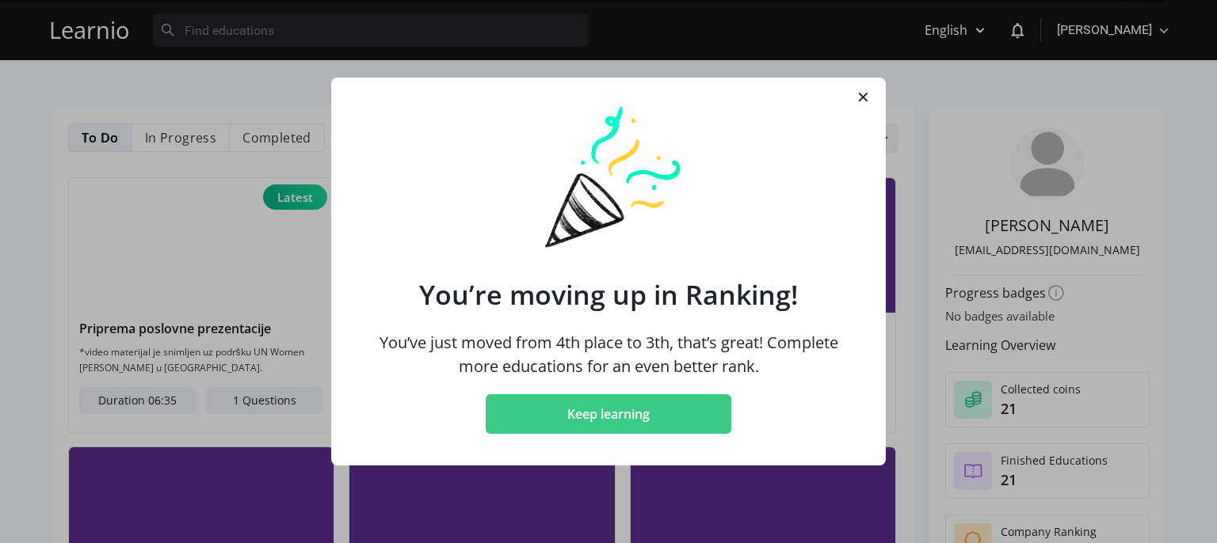
drag, startPoint x: 670, startPoint y: 398, endPoint x: 670, endPoint y: 407, distance: 9.5
click at [670, 407] on button "Keep learning" at bounding box center [609, 415] width 246 height 40
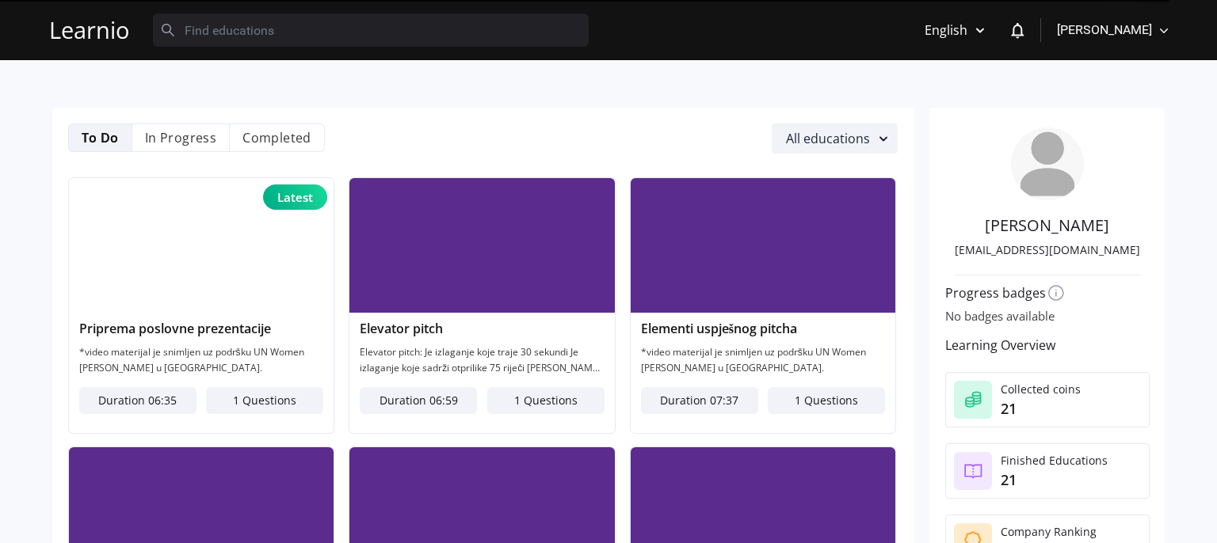
click at [670, 407] on span "Duration" at bounding box center [683, 400] width 47 height 17
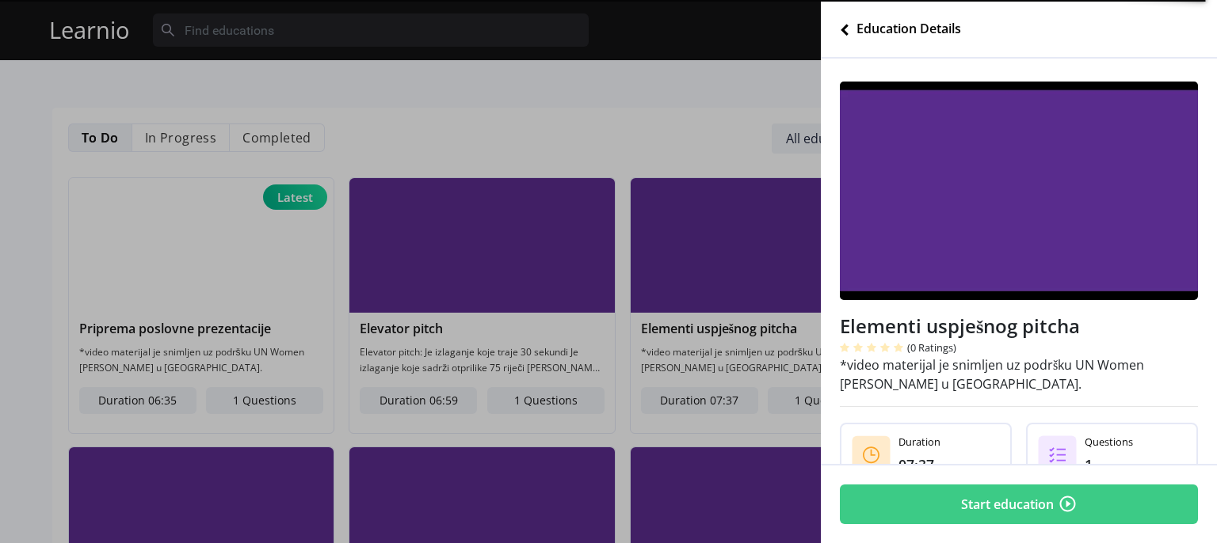
click at [849, 29] on div "Education Details" at bounding box center [900, 28] width 121 height 19
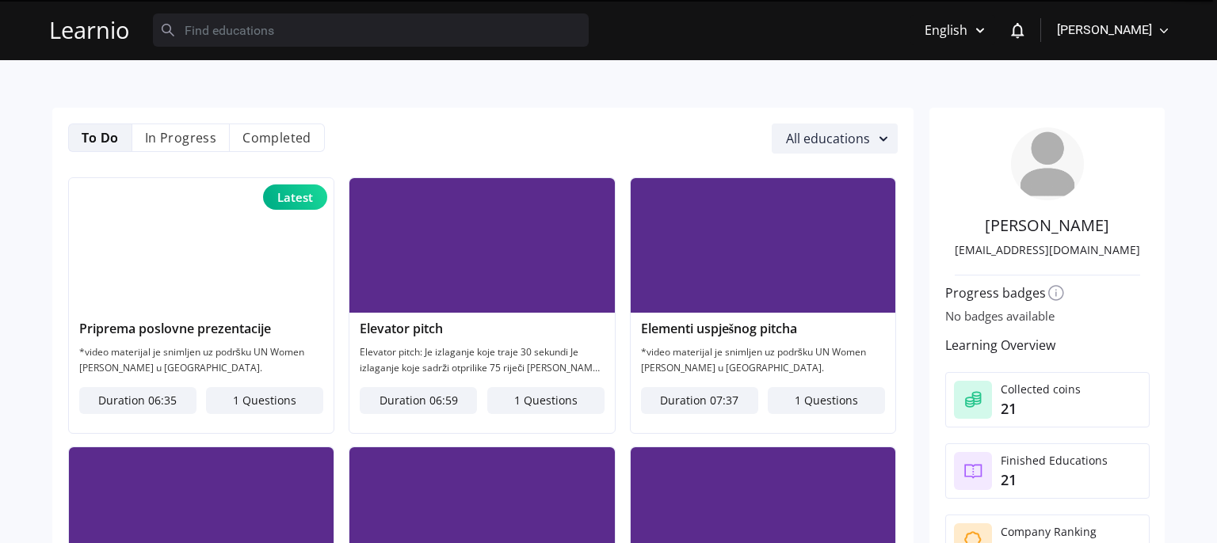
click at [105, 141] on li "To Do" at bounding box center [99, 138] width 63 height 29
click at [255, 132] on li "Completed" at bounding box center [277, 138] width 95 height 29
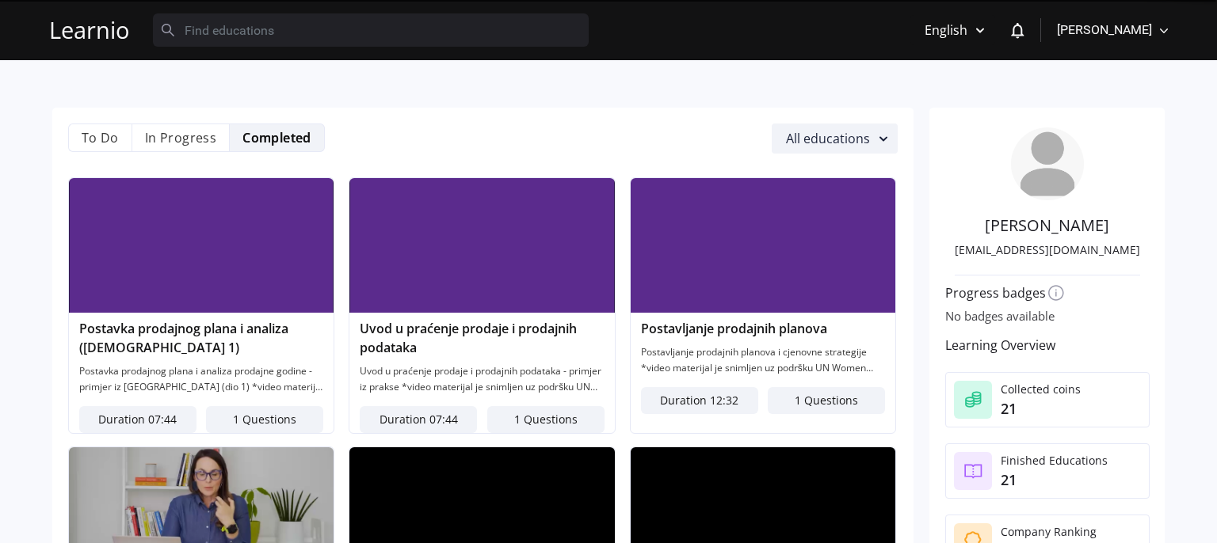
click at [257, 136] on li "Completed" at bounding box center [277, 138] width 95 height 29
click at [93, 137] on li "To Do" at bounding box center [99, 138] width 63 height 29
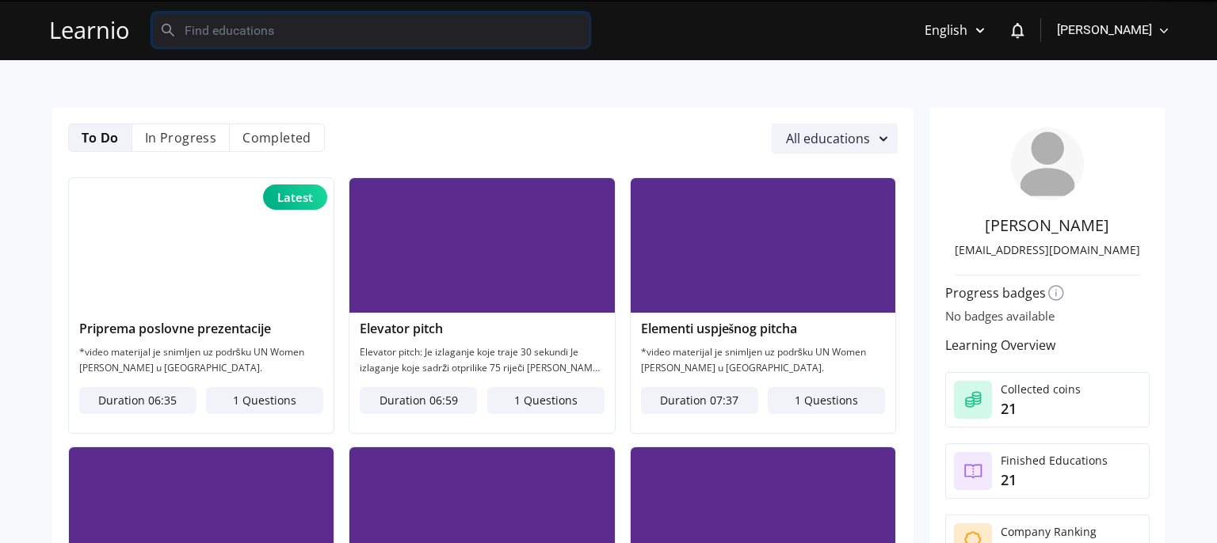
click at [201, 33] on input "text" at bounding box center [371, 29] width 436 height 33
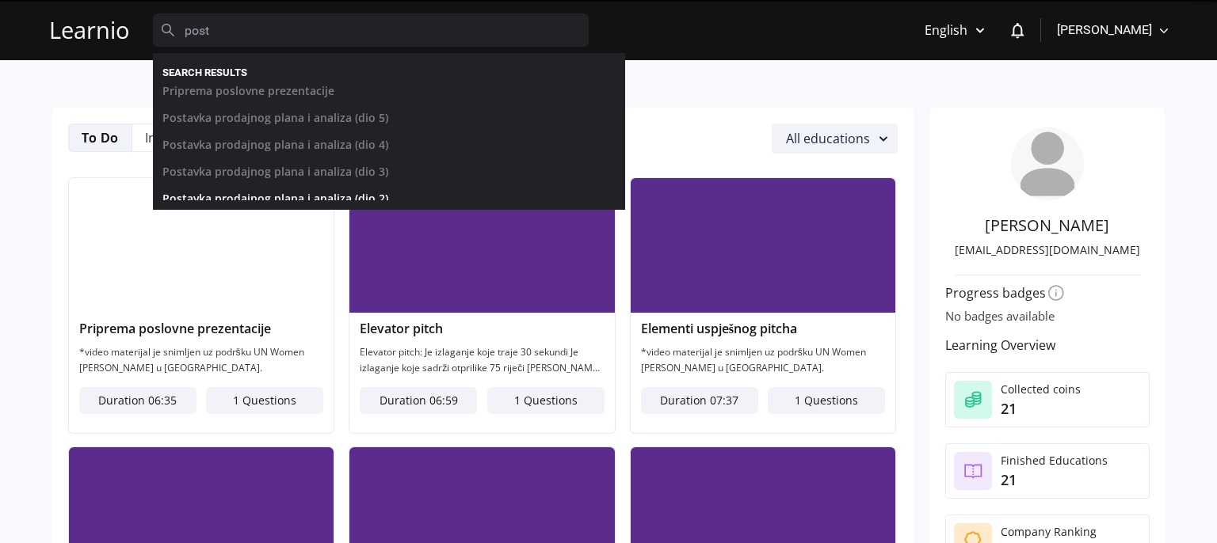
click at [323, 198] on link "Postavka prodajnog plana i analiza (dio 2)" at bounding box center [377, 202] width 453 height 27
type input "Postavka prodajnog plana i analiza (dio 2)"
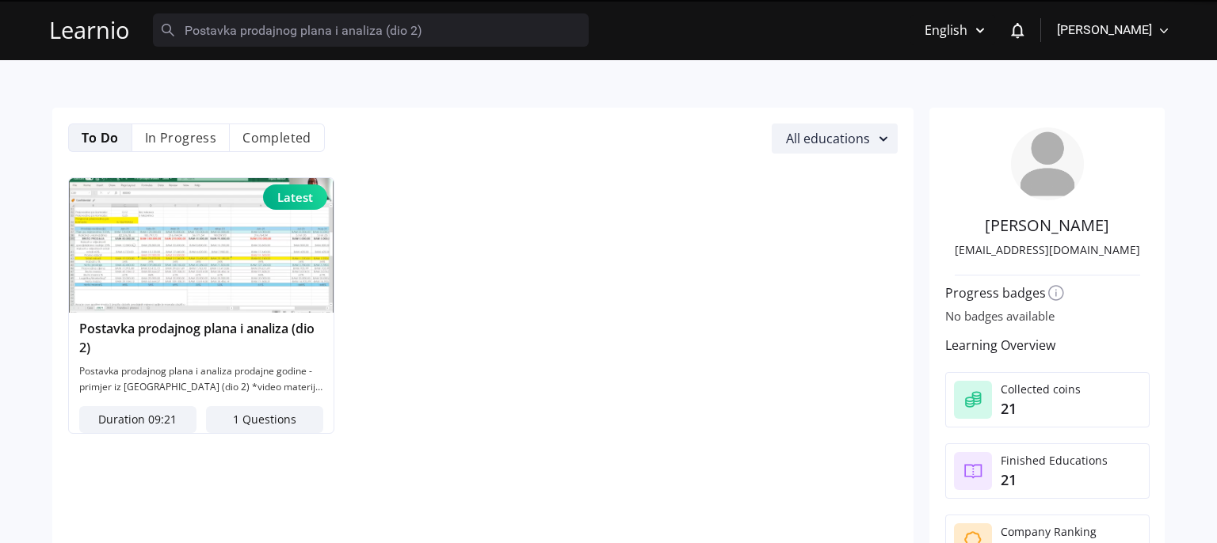
click at [227, 201] on img at bounding box center [201, 245] width 265 height 135
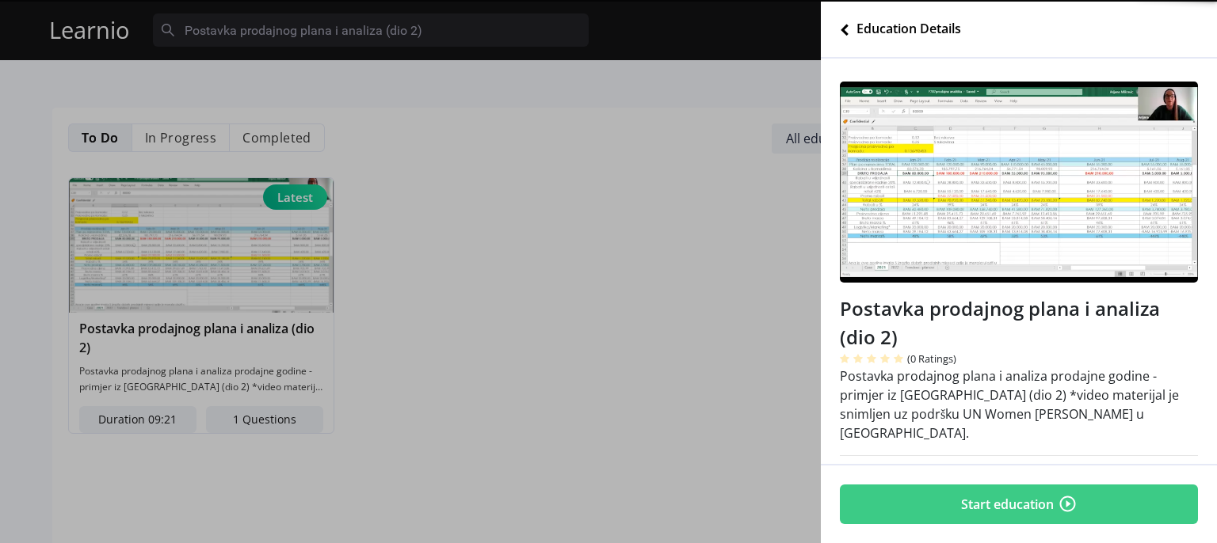
click at [1054, 485] on button "Start education" at bounding box center [1019, 505] width 358 height 40
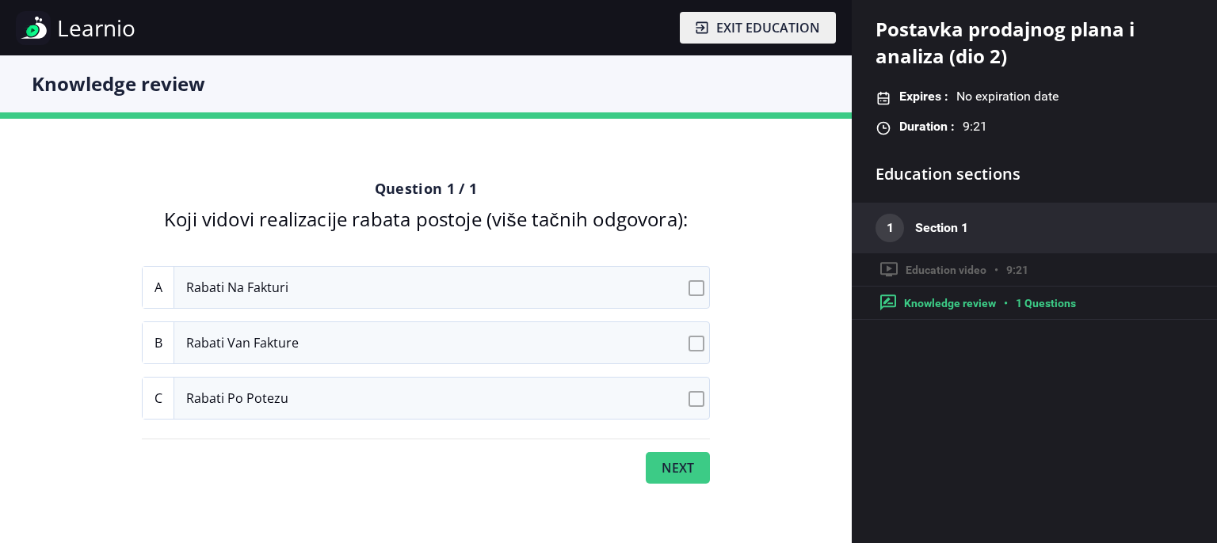
click at [698, 292] on input "A Rabati na fakturi" at bounding box center [699, 288] width 10 height 10
checkbox input "true"
click at [696, 345] on input "B Rabati van fakture" at bounding box center [699, 343] width 10 height 10
checkbox input "true"
click at [702, 399] on input "C Rabati po potezu" at bounding box center [699, 399] width 10 height 10
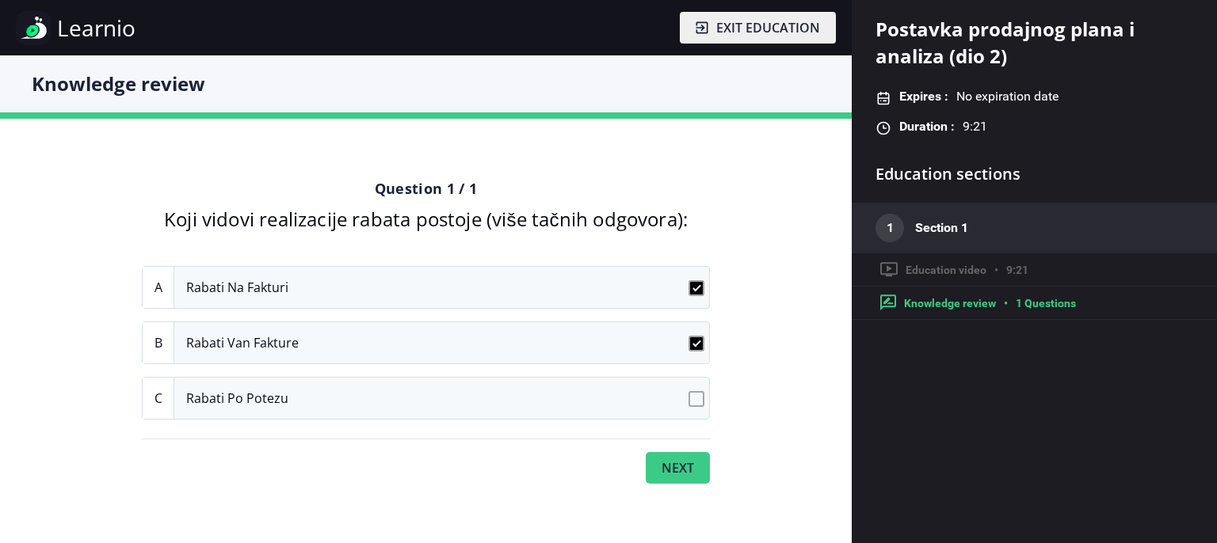
checkbox input "true"
click at [673, 477] on button "Next" at bounding box center [678, 468] width 64 height 32
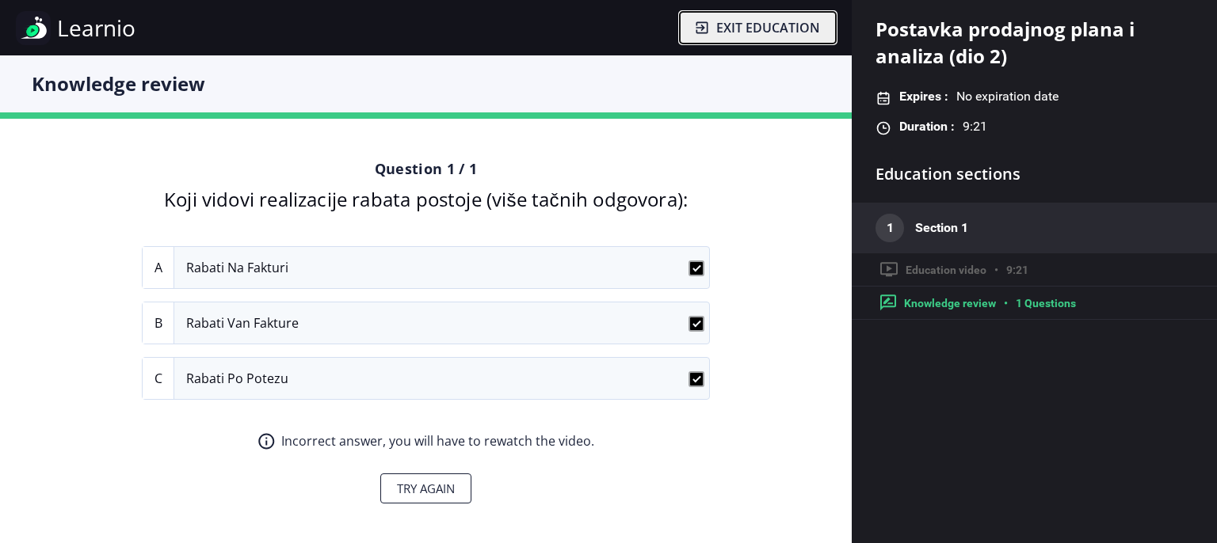
click at [743, 32] on span "Exit education" at bounding box center [768, 27] width 104 height 19
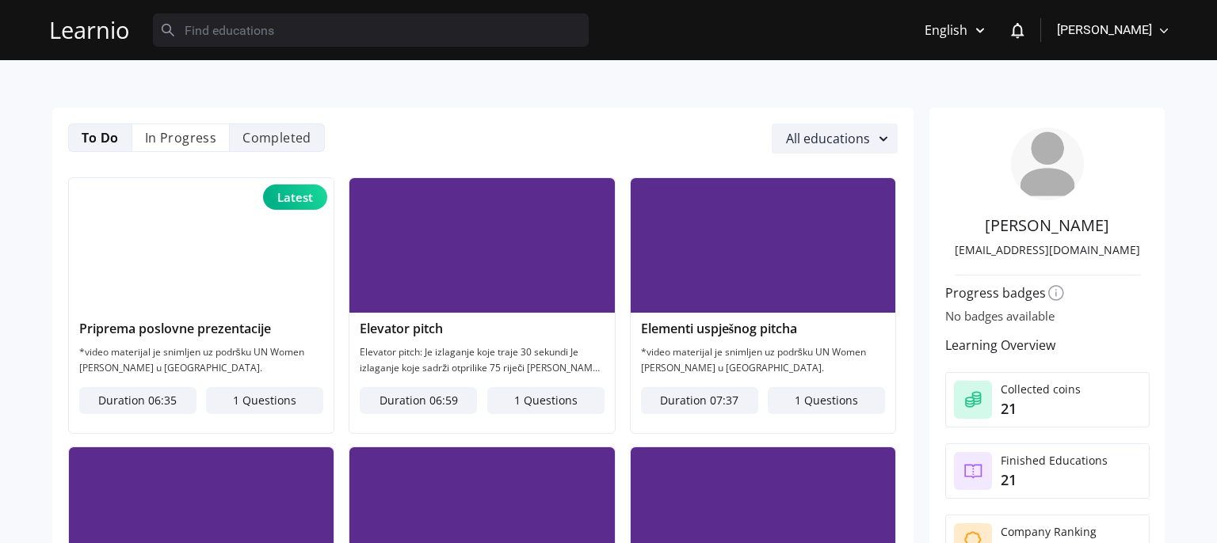
click at [292, 131] on li "Completed" at bounding box center [277, 138] width 95 height 29
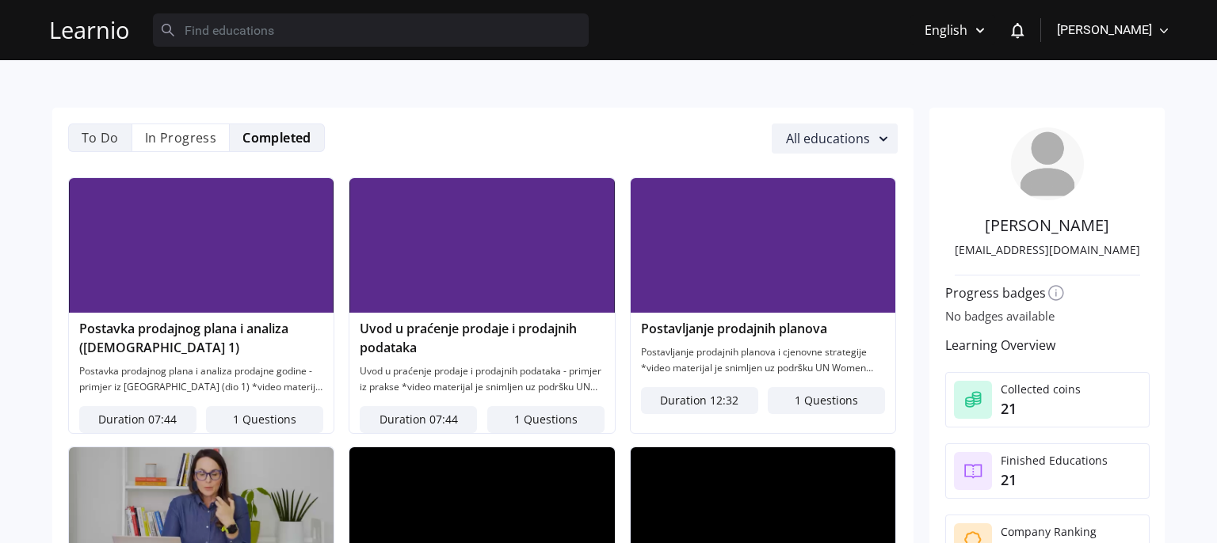
click at [108, 144] on li "To Do" at bounding box center [99, 138] width 63 height 29
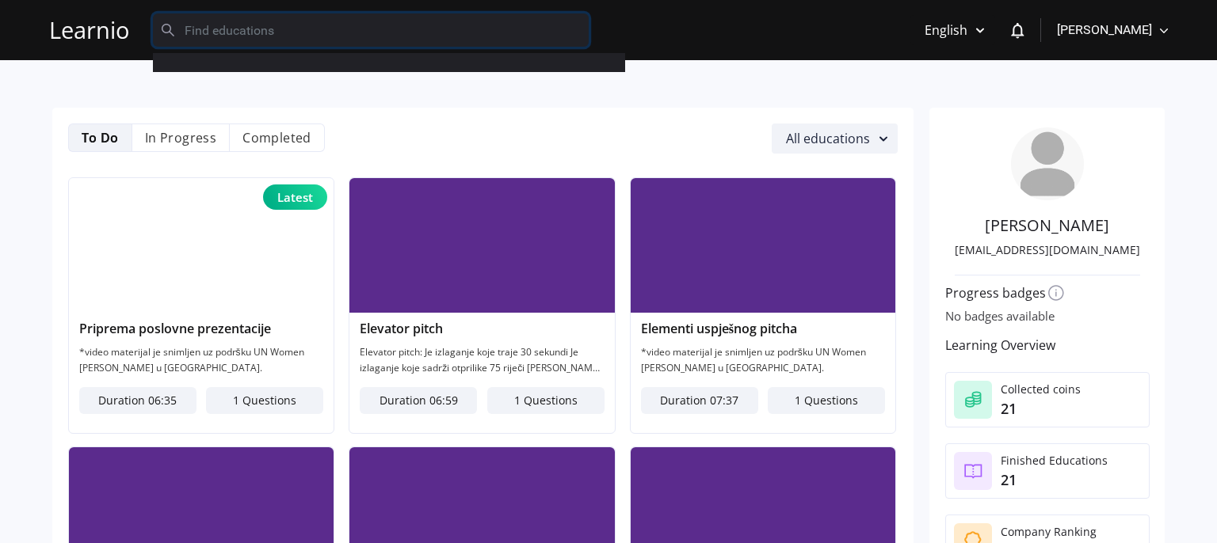
click at [284, 36] on input "text" at bounding box center [371, 29] width 436 height 33
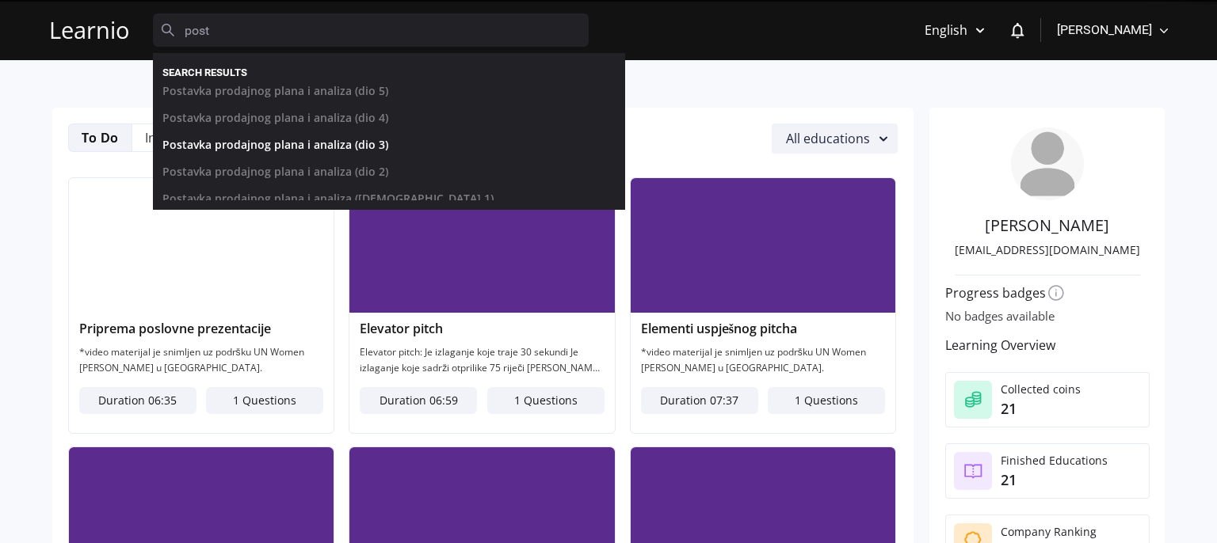
click at [364, 144] on link "Postavka prodajnog plana i analiza (dio 3)" at bounding box center [377, 148] width 453 height 27
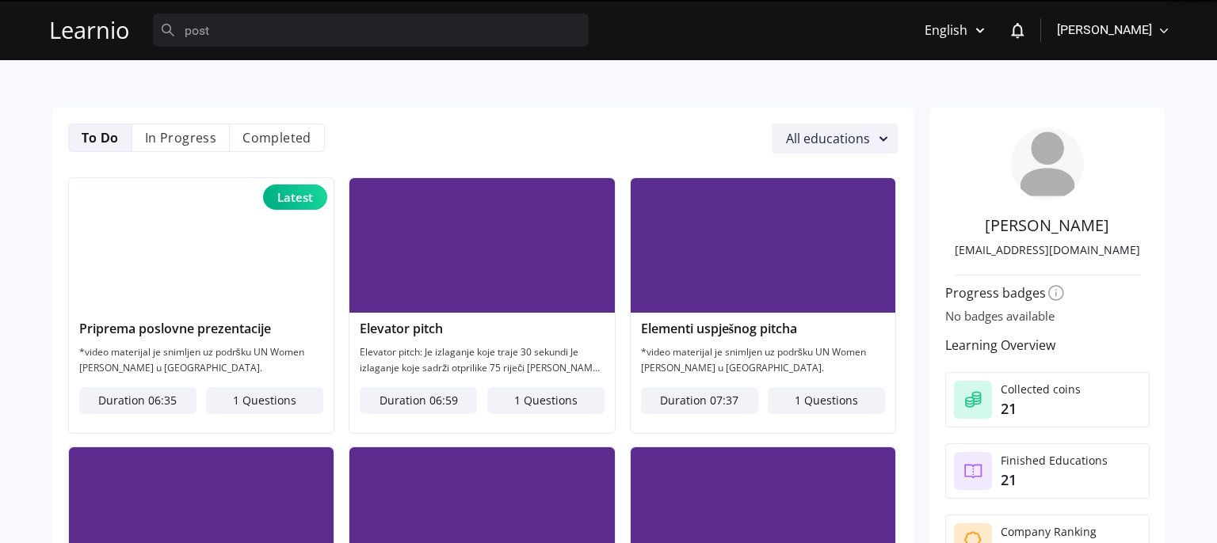
type input "Postavka prodajnog plana i analiza (dio 3)"
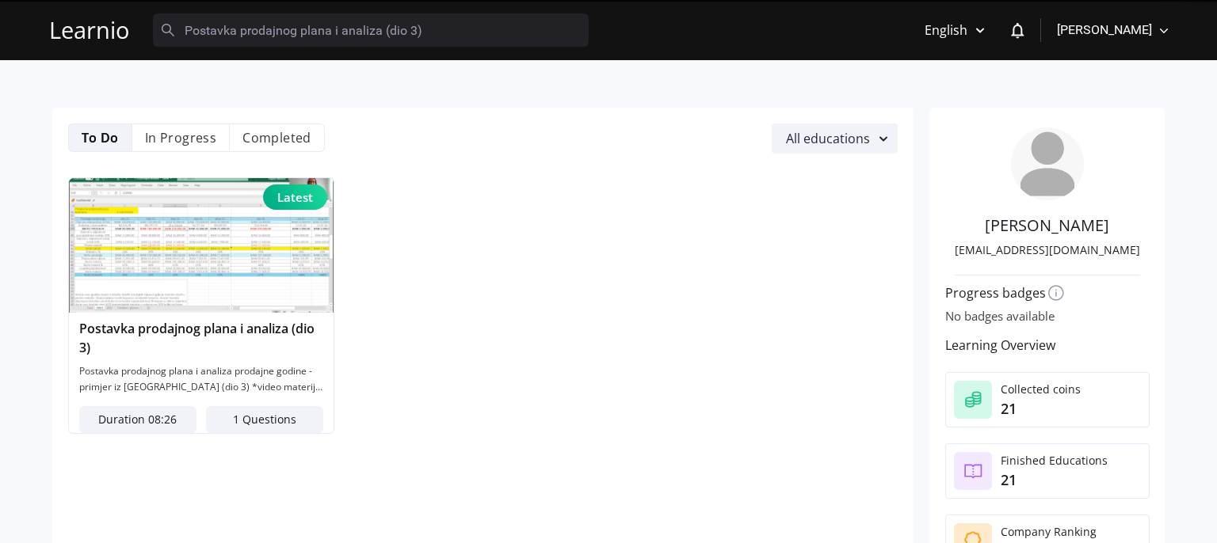
click at [223, 255] on img at bounding box center [201, 245] width 265 height 135
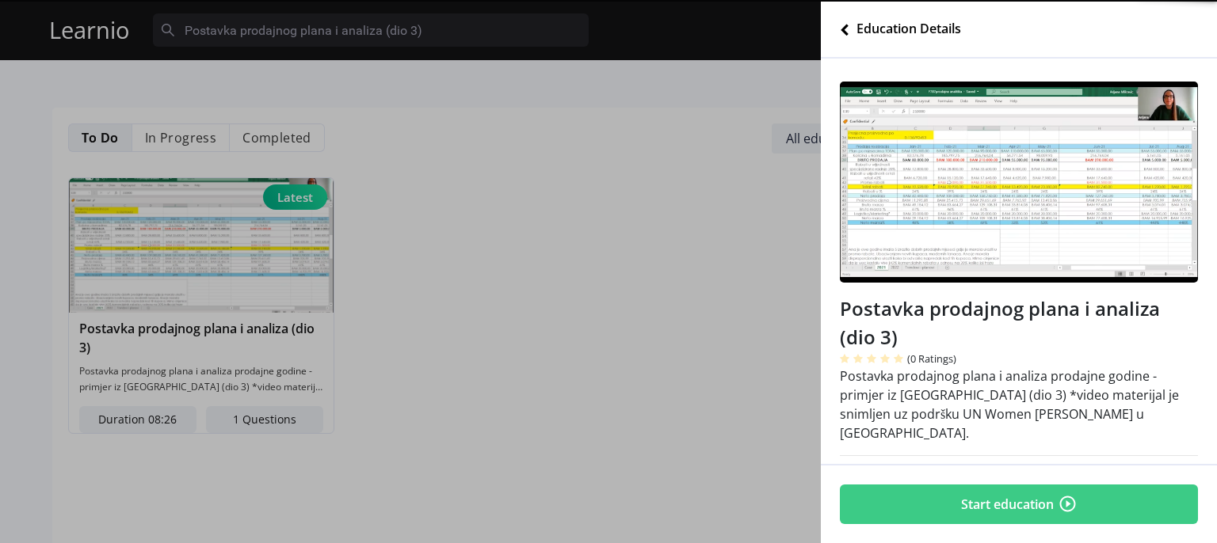
click at [963, 494] on button "Start education" at bounding box center [1019, 505] width 358 height 40
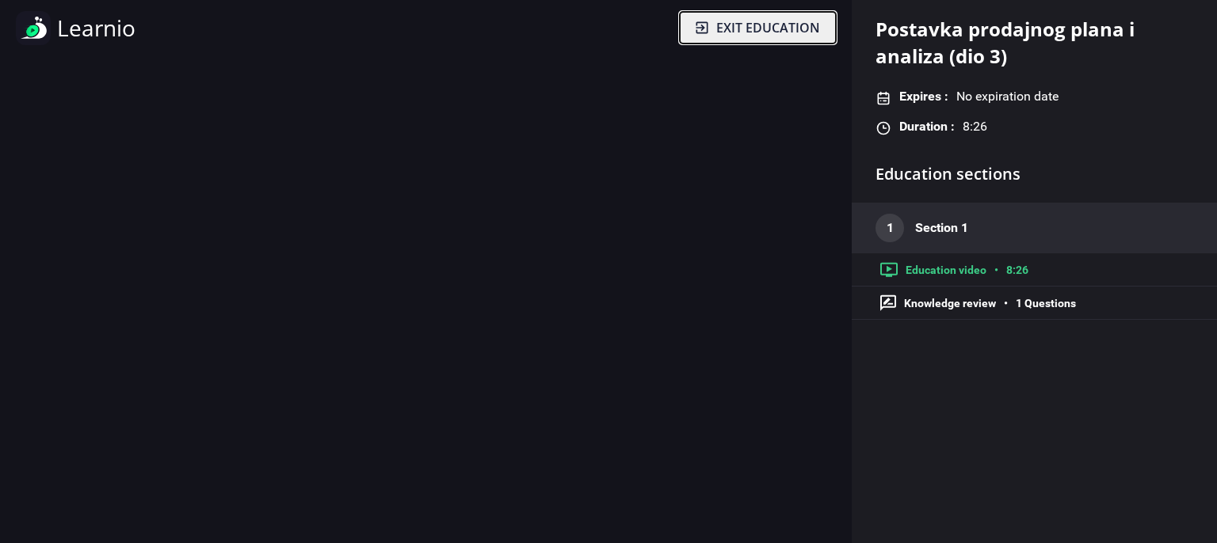
click at [775, 37] on button "Exit education" at bounding box center [758, 28] width 156 height 32
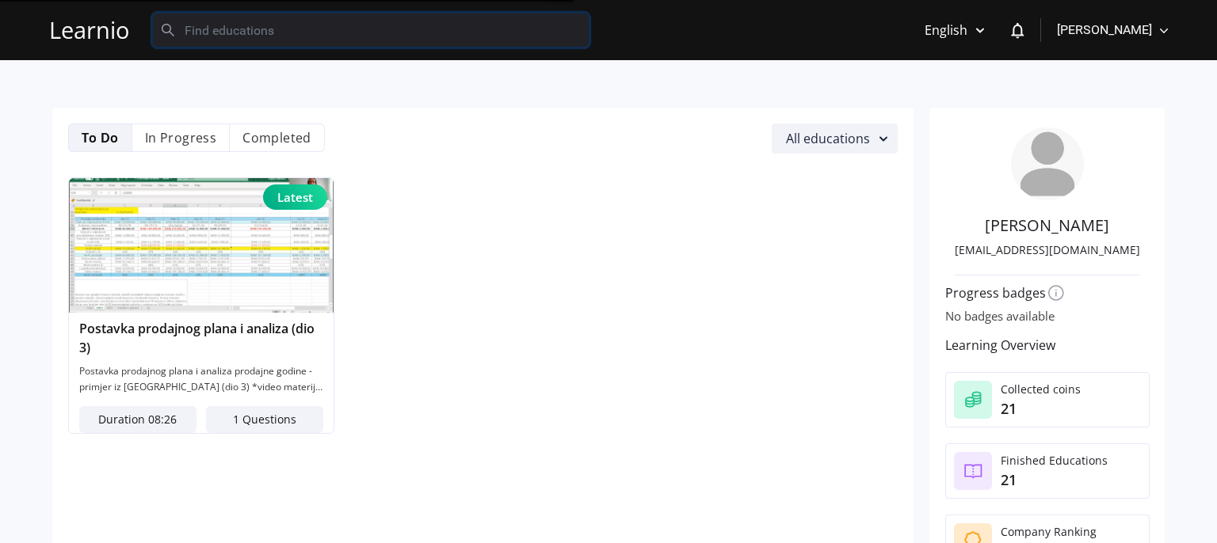
click at [315, 32] on input "text" at bounding box center [371, 29] width 436 height 33
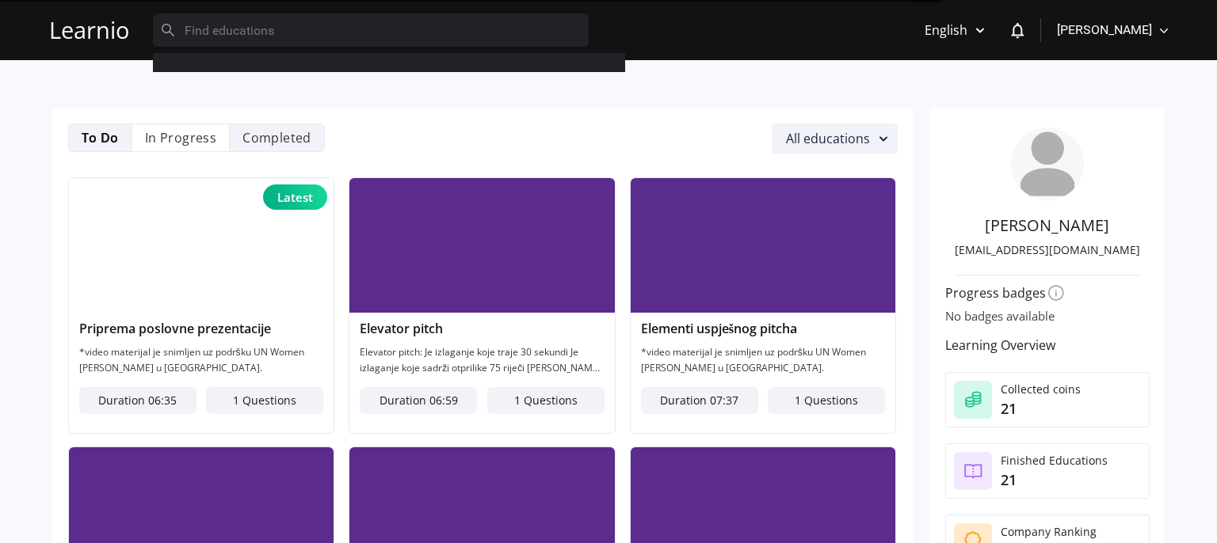
drag, startPoint x: 279, startPoint y: 155, endPoint x: 296, endPoint y: 134, distance: 27.6
click at [296, 134] on div "To Do In Progress Completed All educations" at bounding box center [483, 144] width 830 height 41
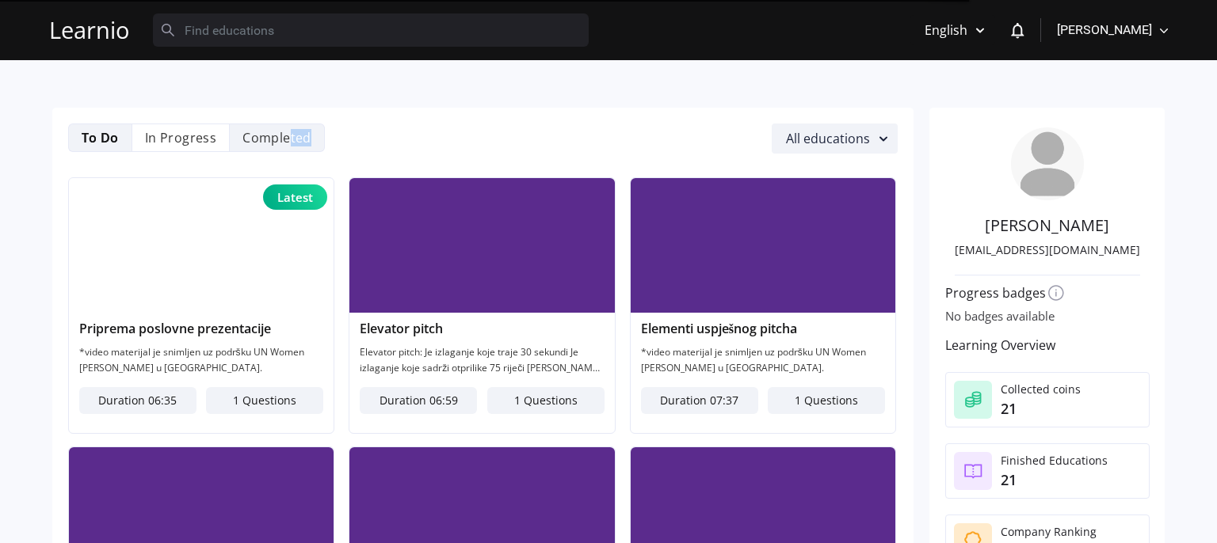
click at [296, 134] on li "Completed" at bounding box center [277, 138] width 95 height 29
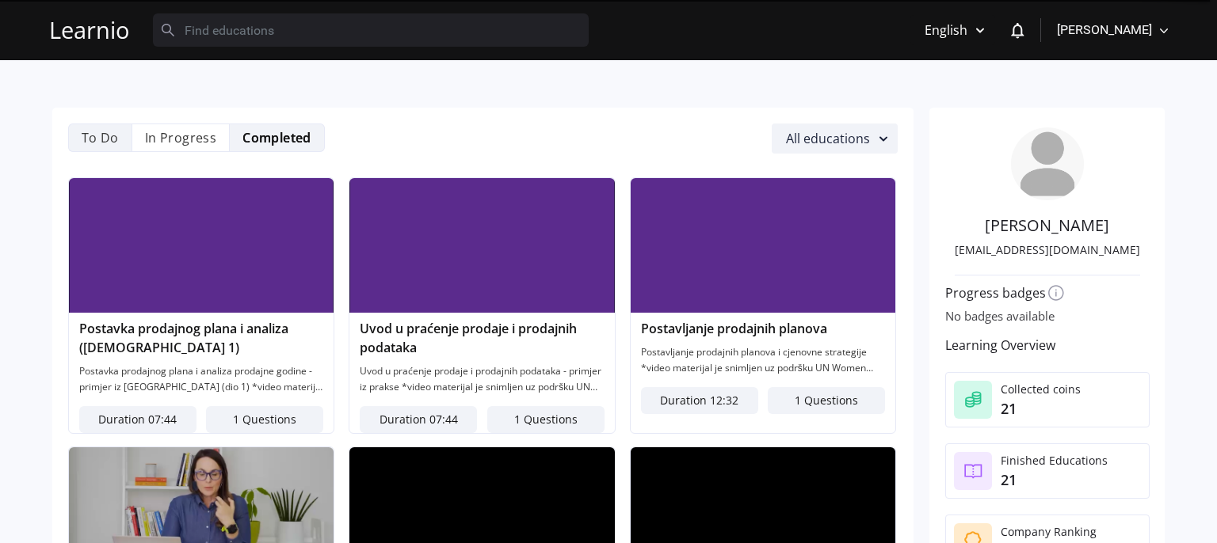
click at [94, 135] on li "To Do" at bounding box center [99, 138] width 63 height 29
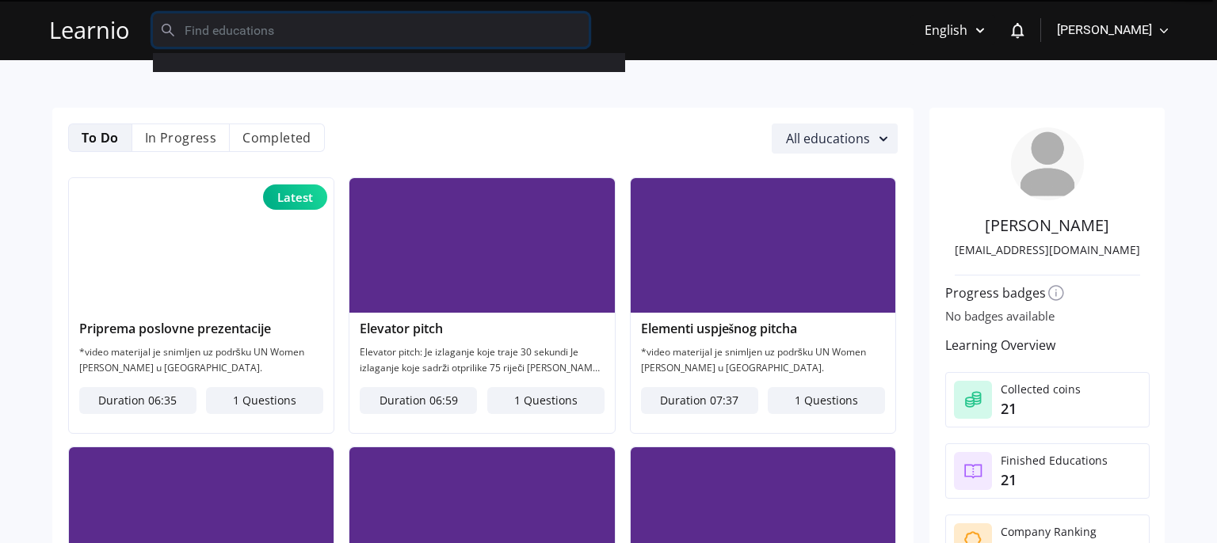
click at [214, 31] on input "text" at bounding box center [371, 29] width 436 height 33
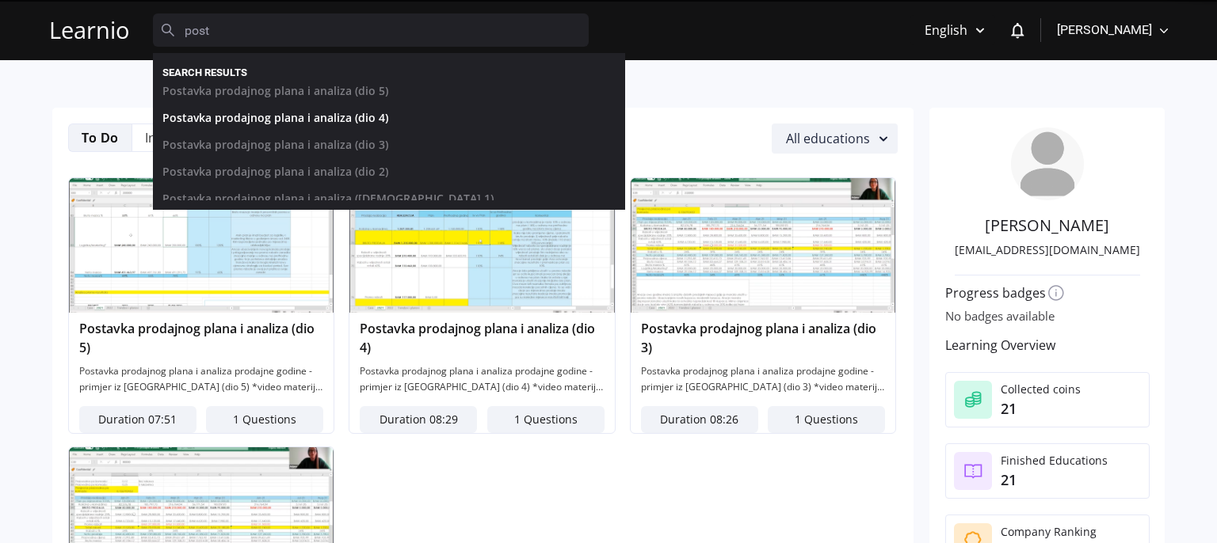
click at [334, 112] on link "Postavka prodajnog plana i analiza (dio 4)" at bounding box center [377, 122] width 453 height 27
type input "Postavka prodajnog plana i analiza (dio 4)"
